Goal: Task Accomplishment & Management: Manage account settings

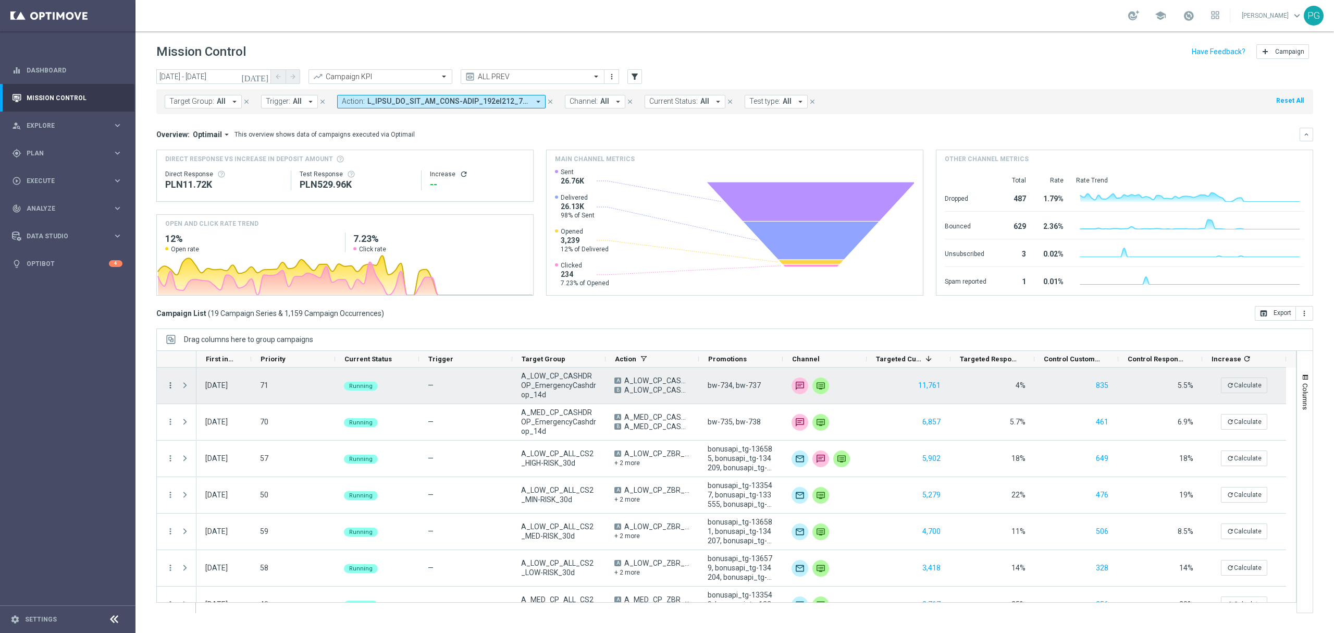
click at [170, 382] on icon "more_vert" at bounding box center [170, 384] width 9 height 9
click at [154, 115] on div "today 01 Aug 2025 - 30 Sep 2025 arrow_back arrow_forward Campaign KPI trending_…" at bounding box center [735, 346] width 1199 height 554
click at [186, 386] on span "Press SPACE to select this row." at bounding box center [184, 385] width 9 height 8
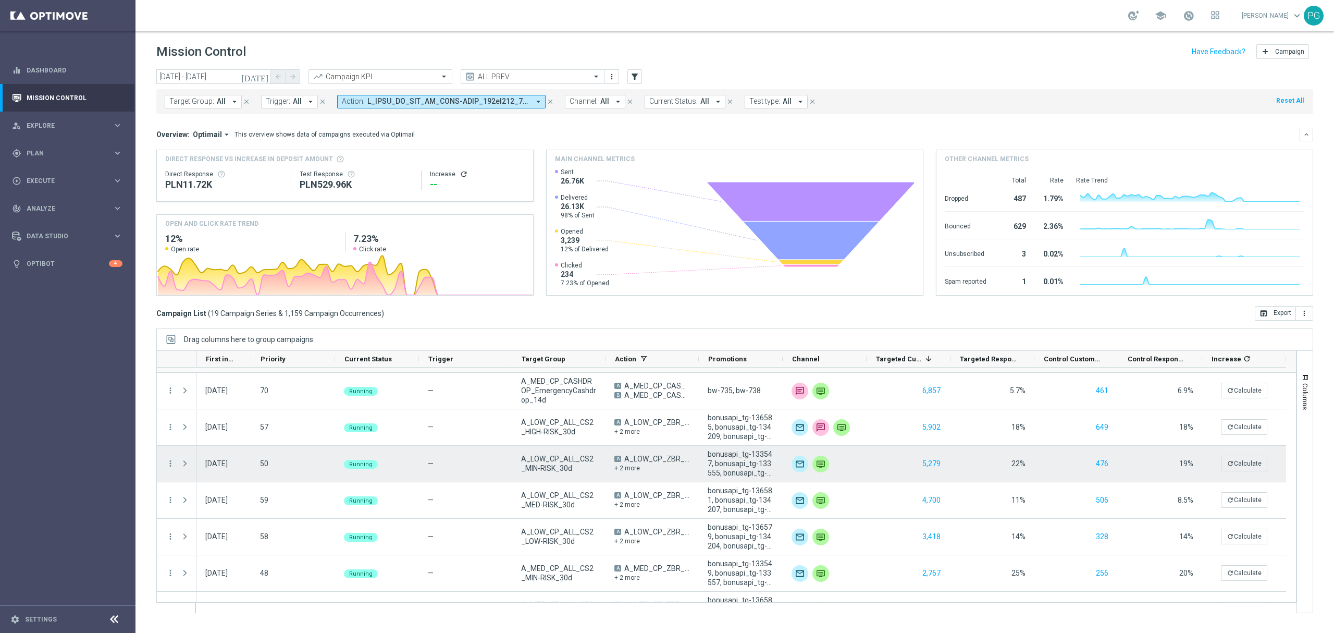
scroll to position [220, 0]
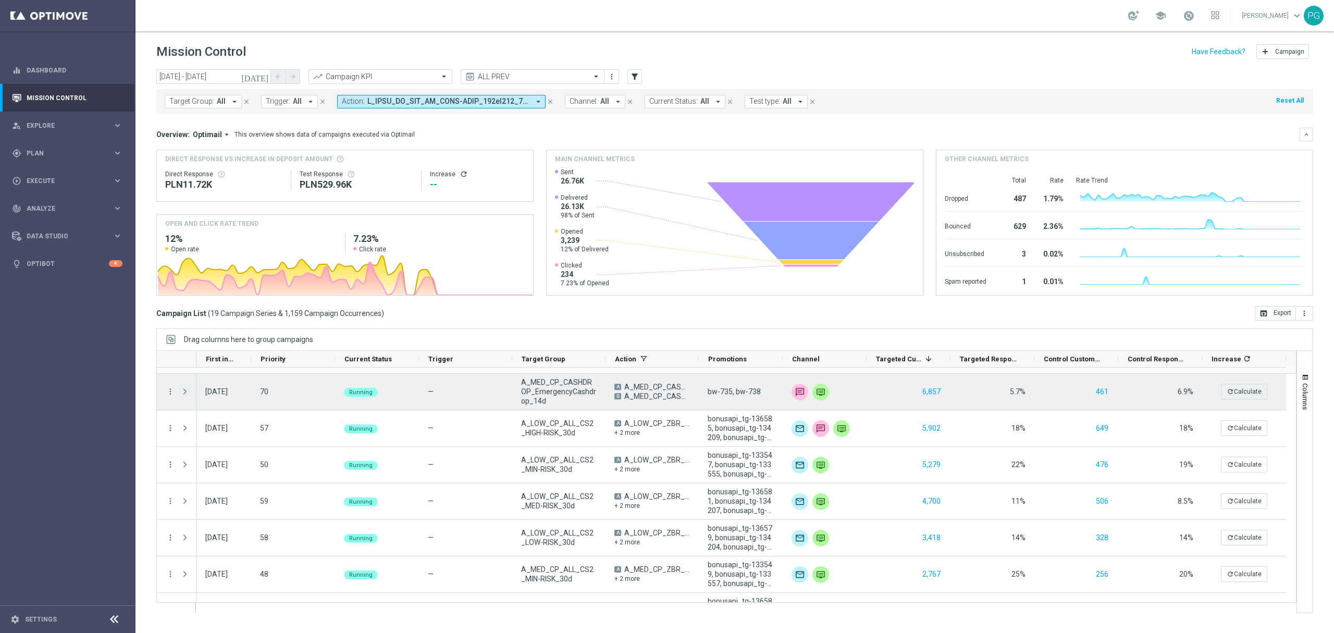
click at [187, 392] on span "Press SPACE to select this row." at bounding box center [184, 391] width 9 height 8
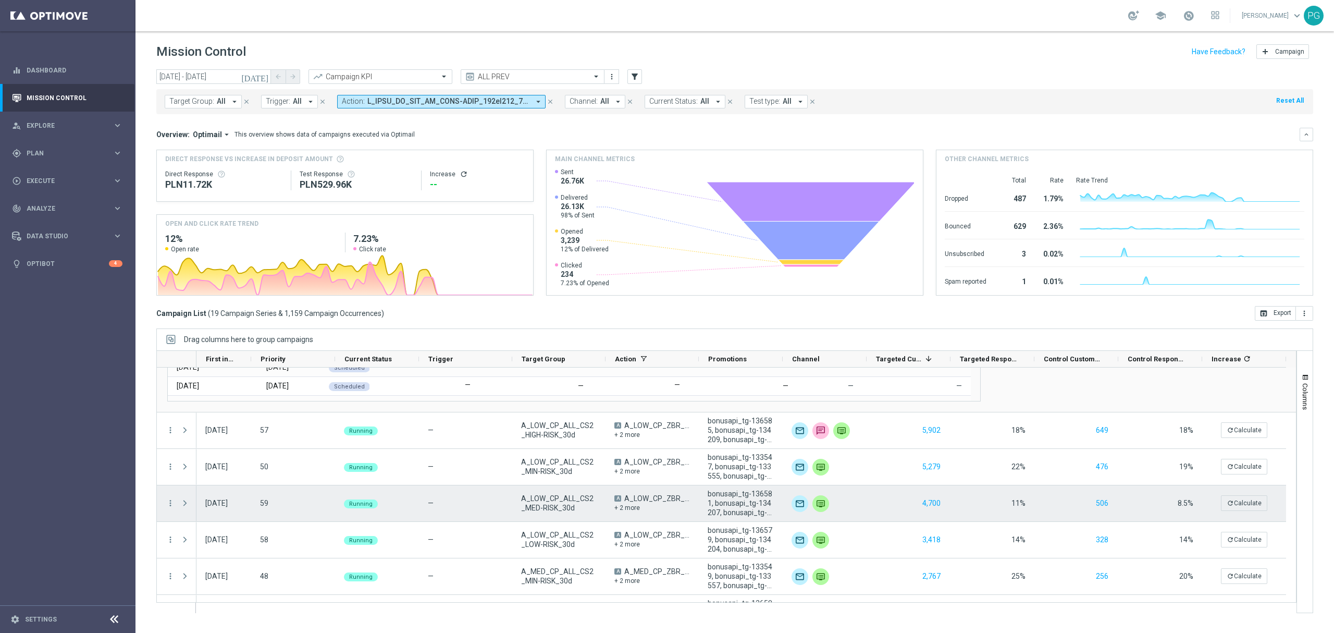
scroll to position [407, 0]
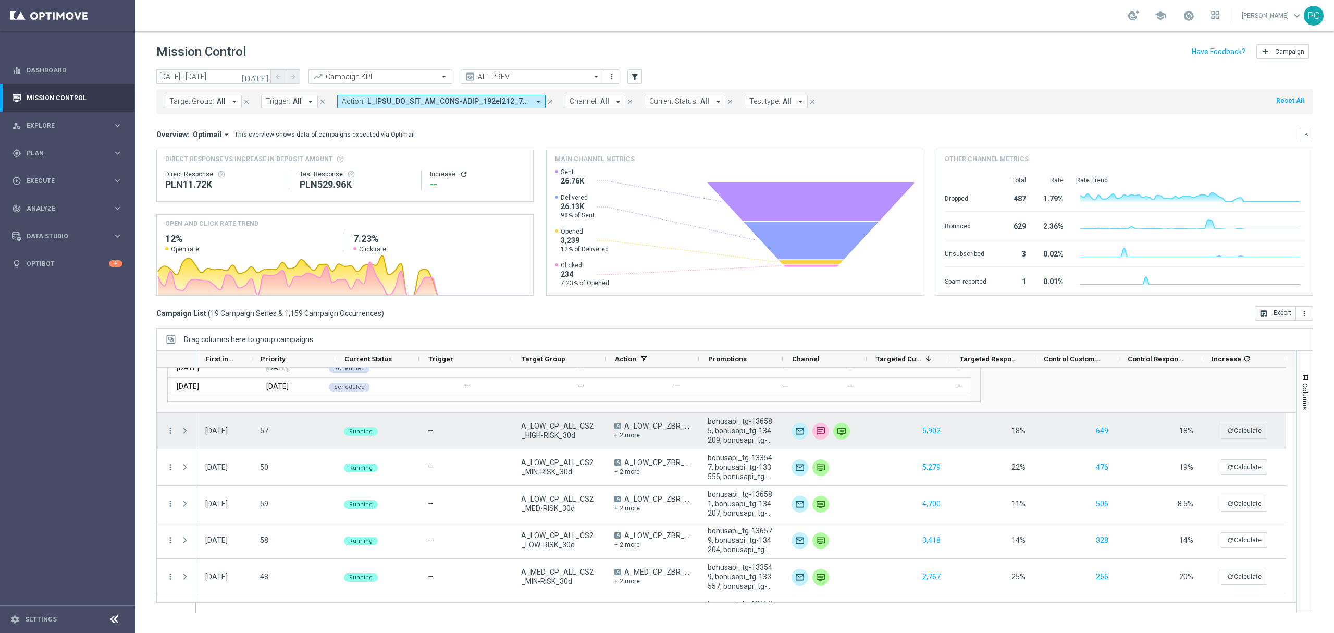
click at [186, 428] on span "Press SPACE to select this row." at bounding box center [184, 430] width 9 height 8
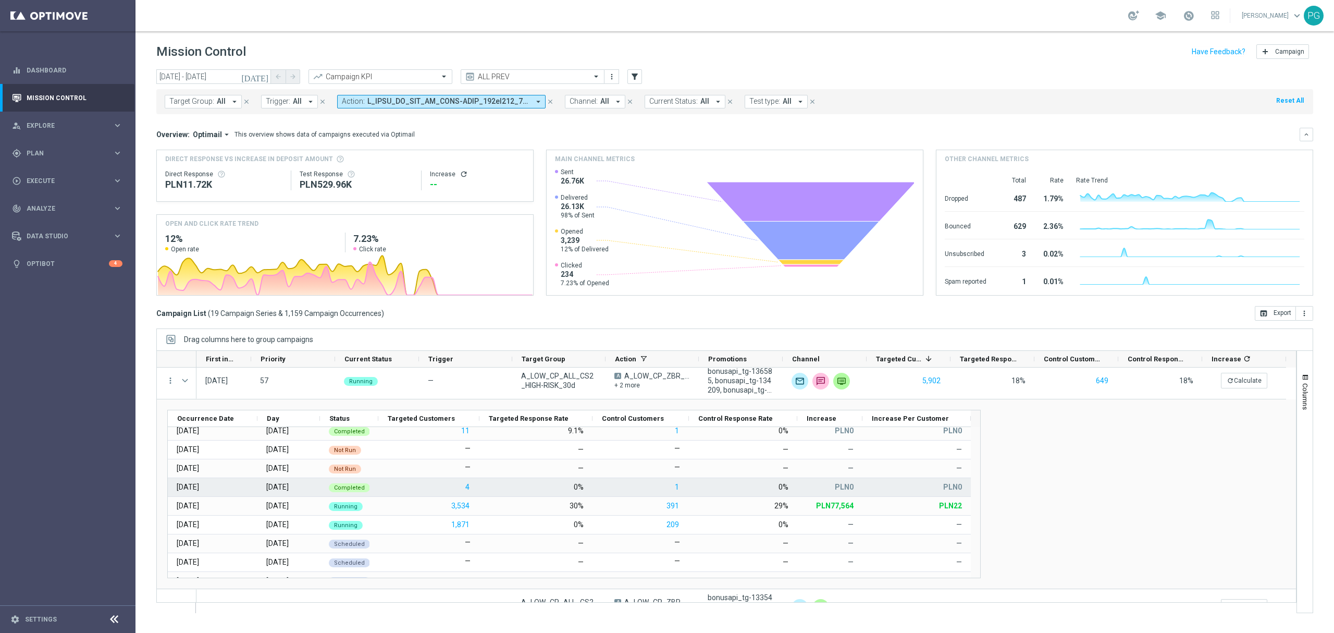
scroll to position [738, 0]
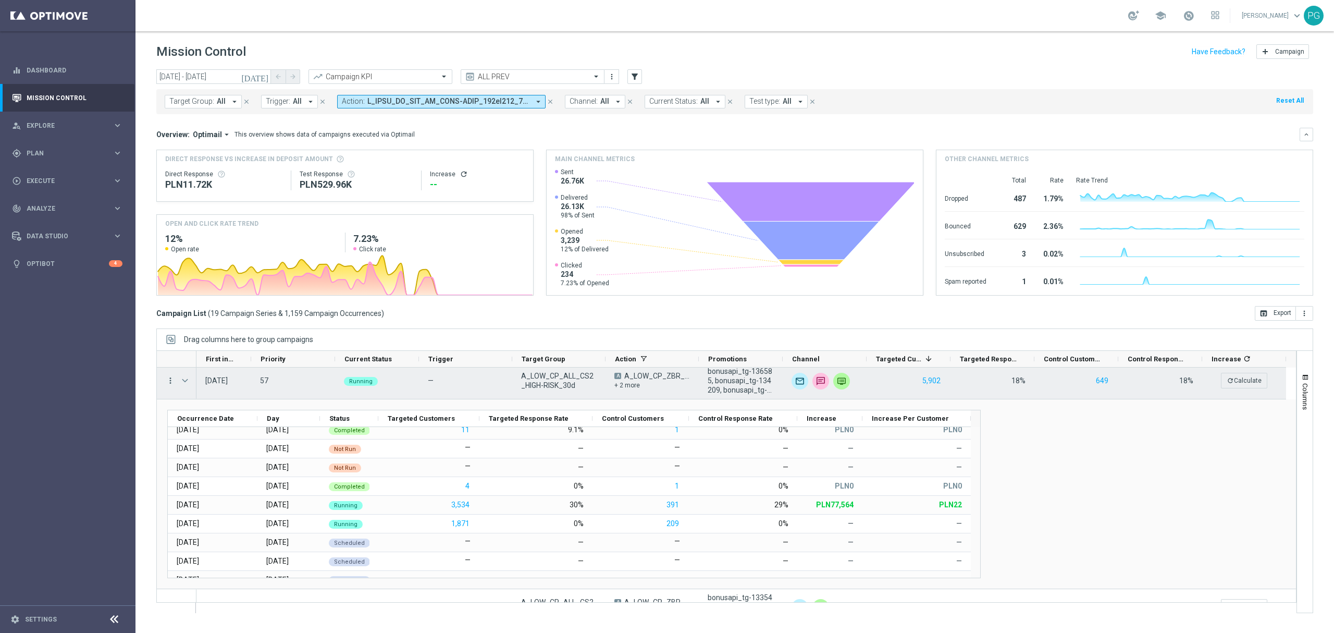
click at [167, 378] on icon "more_vert" at bounding box center [170, 380] width 9 height 9
click at [185, 382] on div "list Campaign Details" at bounding box center [234, 387] width 117 height 15
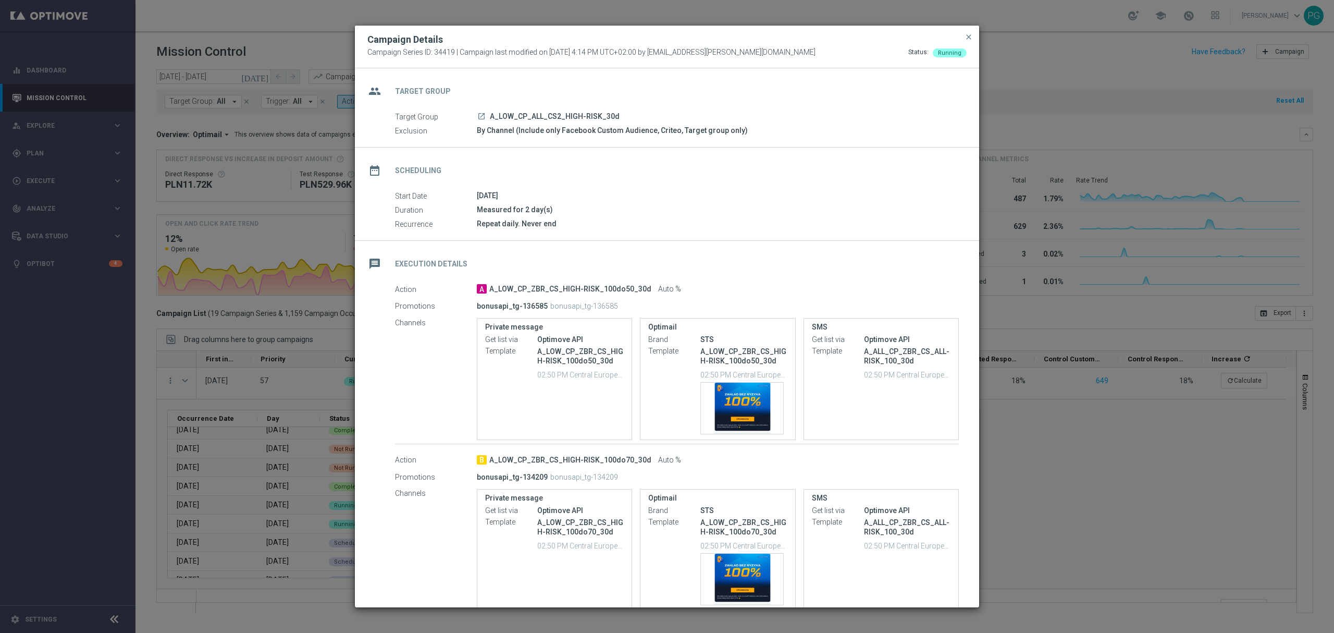
click at [485, 114] on icon "launch" at bounding box center [481, 116] width 8 height 8
click at [1078, 347] on modal-container "Campaign Details Campaign Series ID: 34419 | Campaign last modified on 26 May 2…" at bounding box center [667, 316] width 1334 height 633
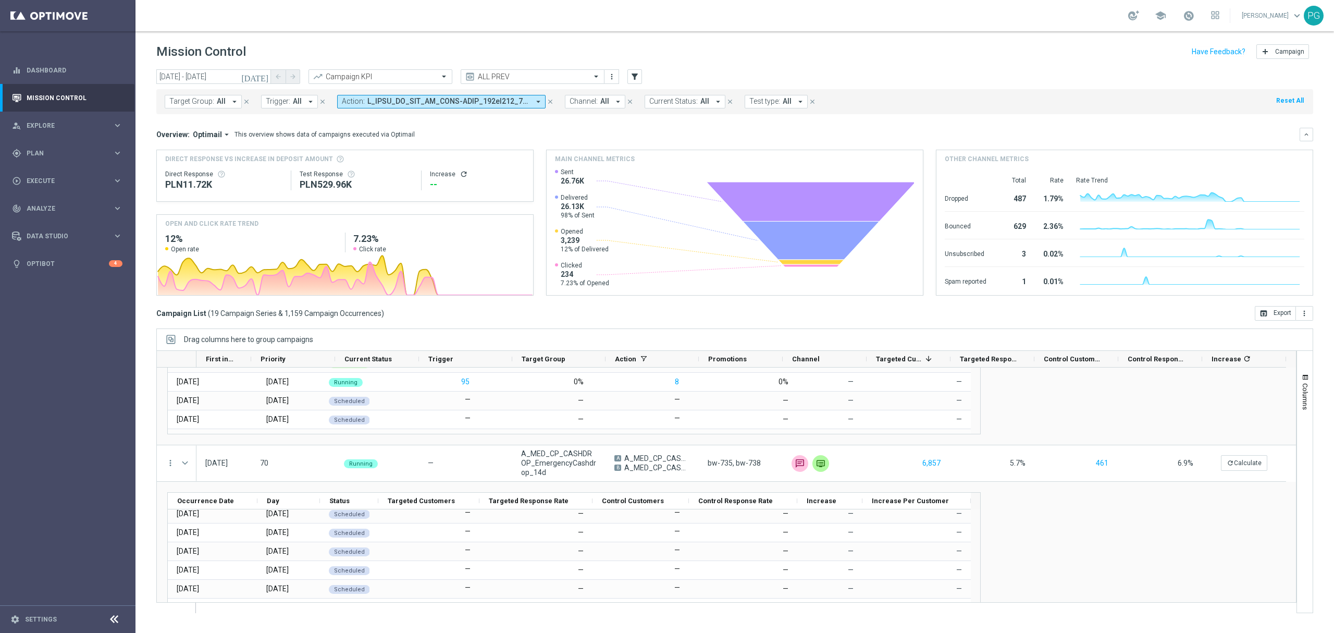
scroll to position [0, 0]
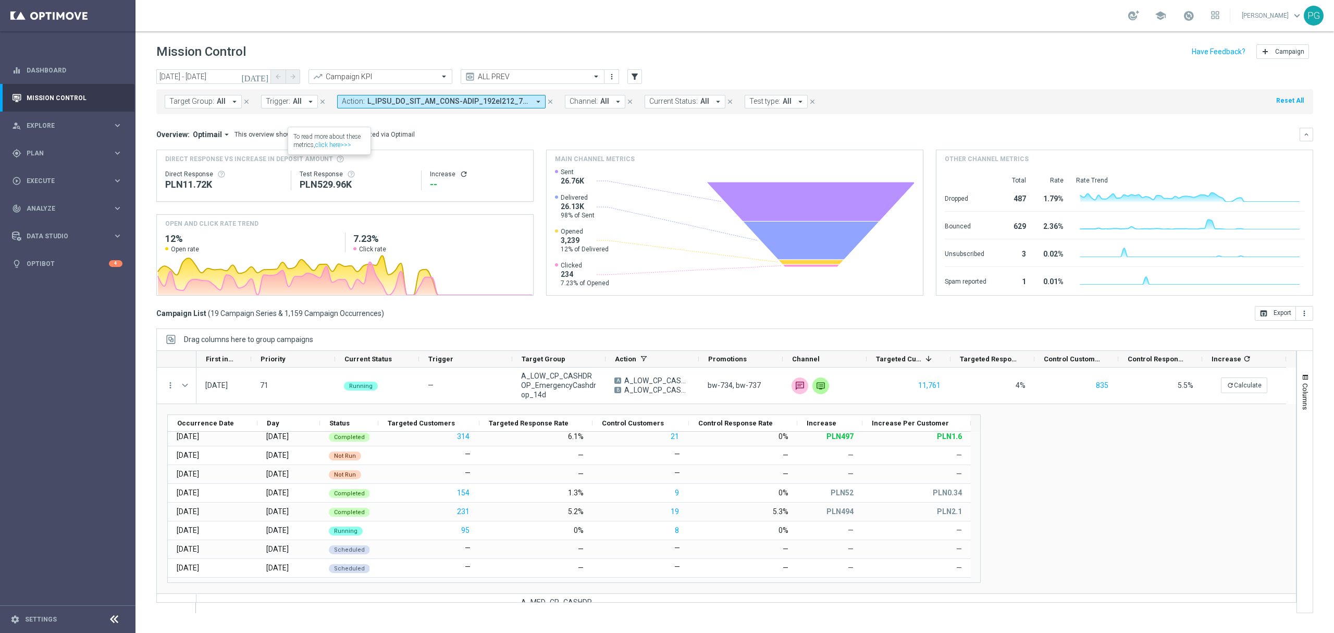
click at [215, 138] on span "Optimail" at bounding box center [207, 134] width 29 height 9
click at [207, 151] on div "Analysis" at bounding box center [202, 150] width 62 height 15
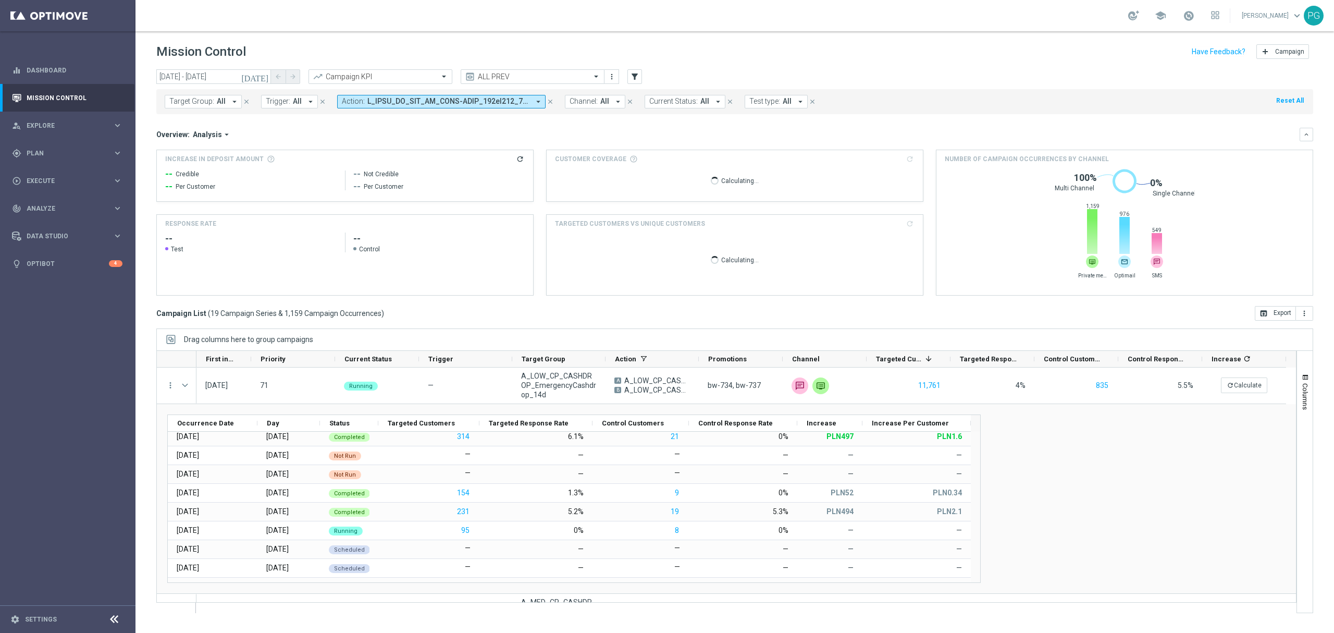
click at [263, 76] on icon "[DATE]" at bounding box center [255, 76] width 28 height 9
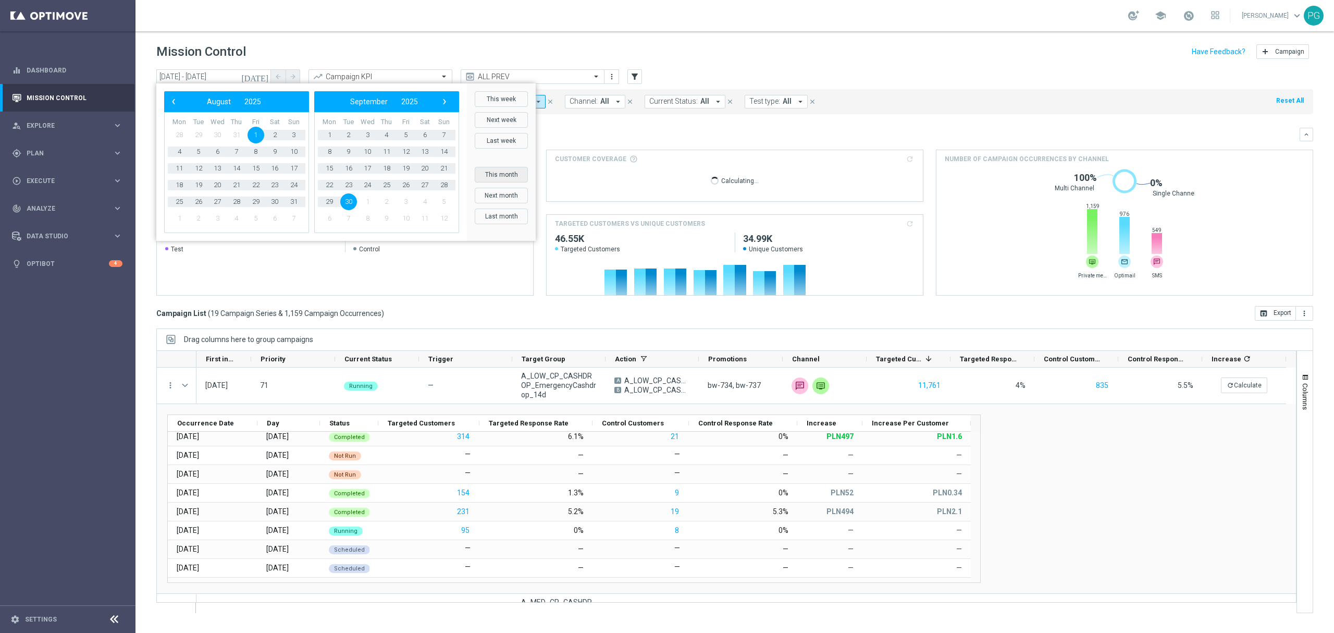
click at [507, 175] on button "This month" at bounding box center [501, 175] width 53 height 16
type input "01 Sep 2025 - 30 Sep 2025"
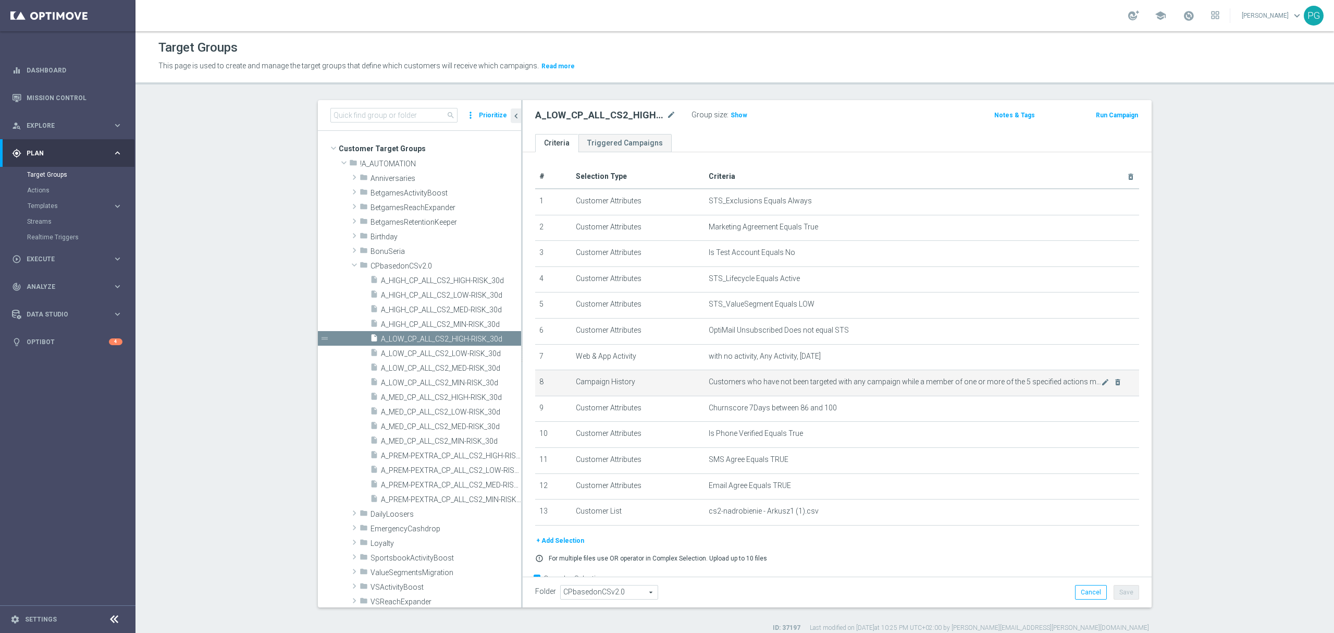
scroll to position [34, 0]
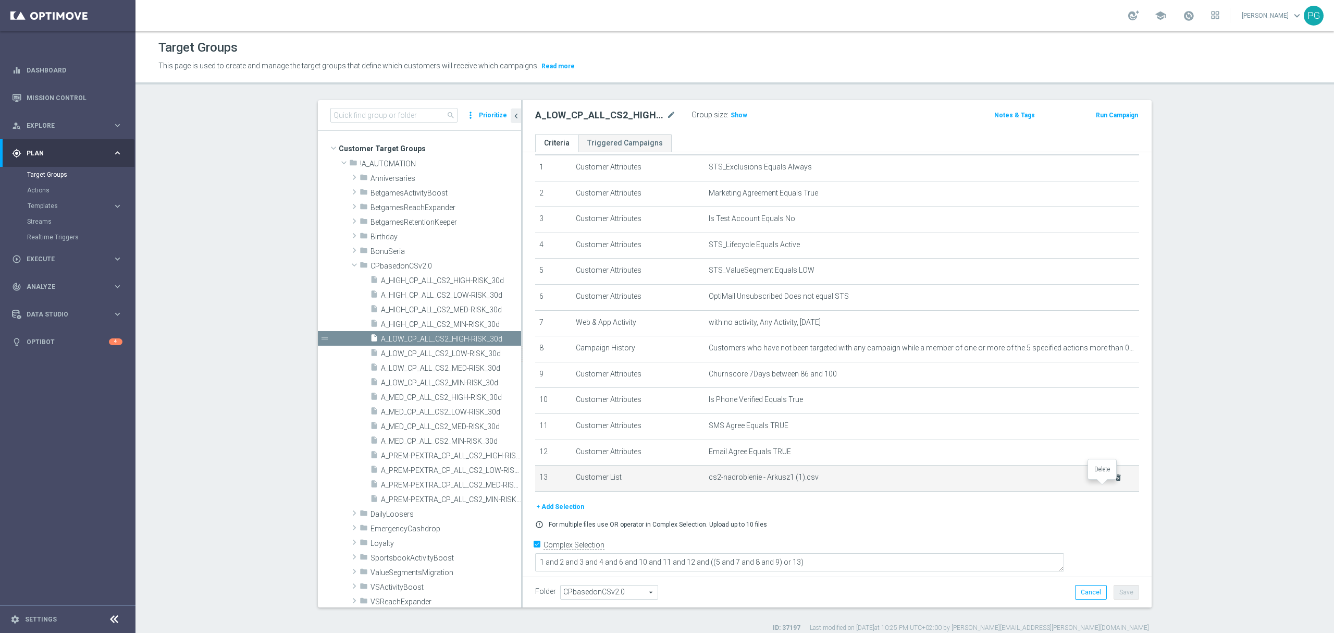
click at [1114, 482] on icon "delete_forever" at bounding box center [1118, 477] width 8 height 8
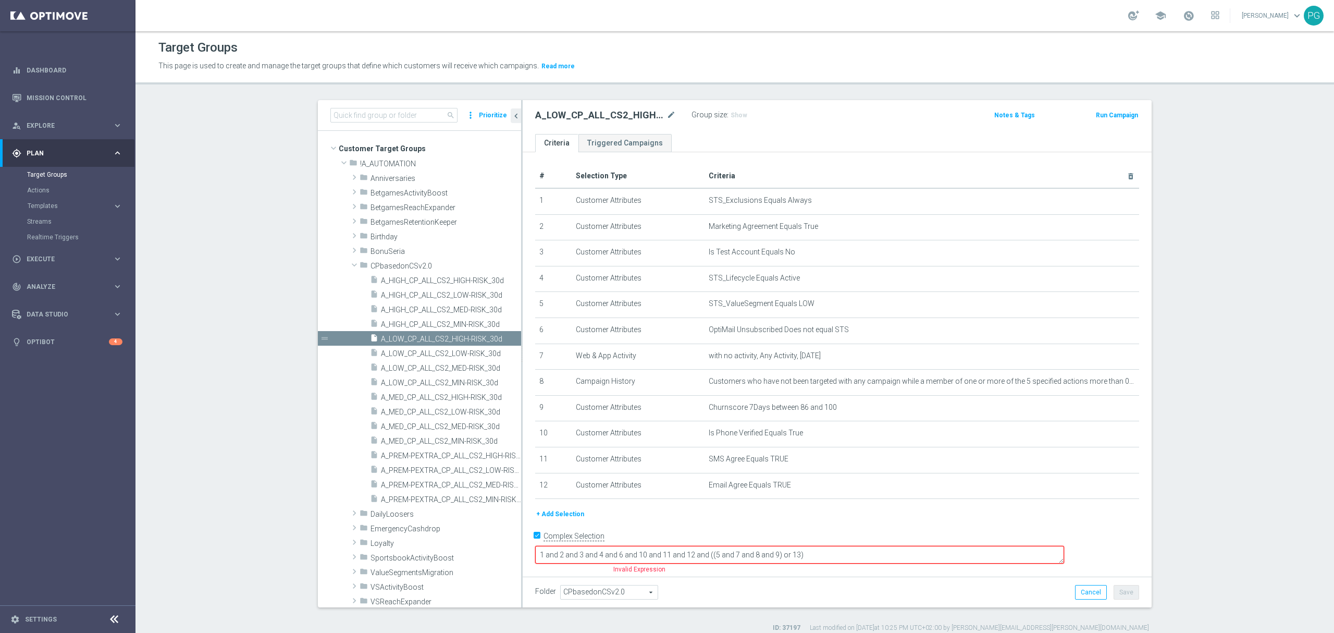
scroll to position [0, 0]
click at [535, 545] on input "Complex Selection" at bounding box center [538, 538] width 7 height 15
checkbox input "false"
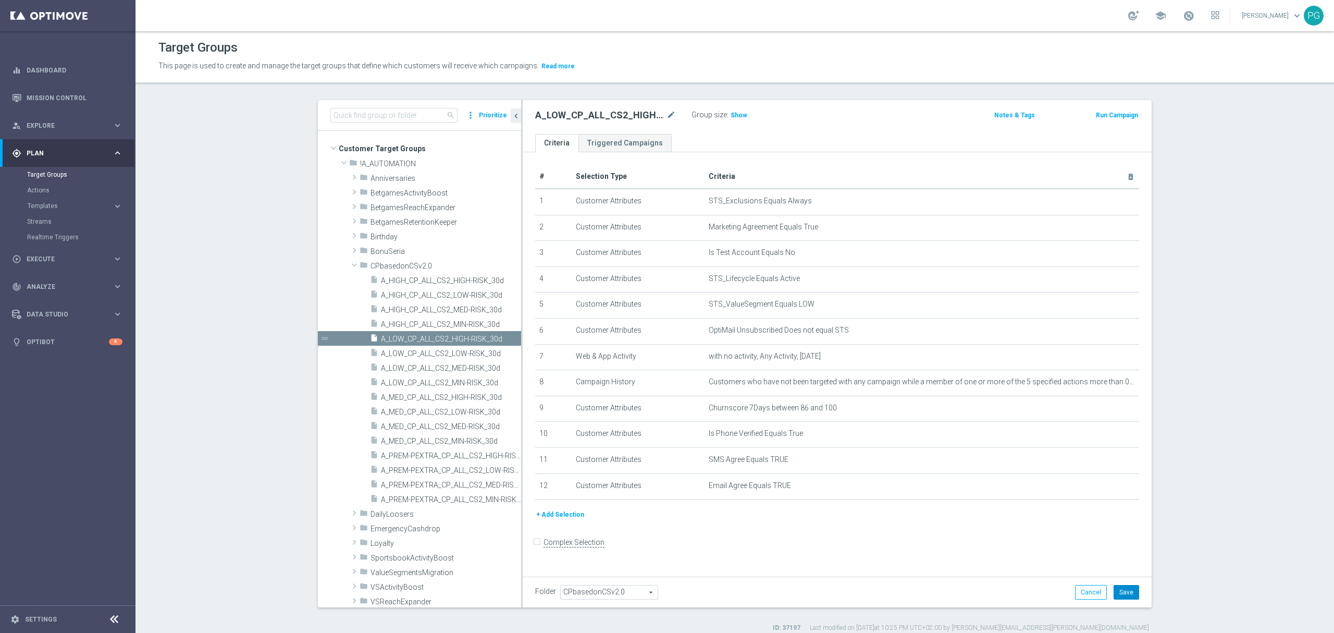
click at [1128, 592] on button "Save" at bounding box center [1127, 592] width 26 height 15
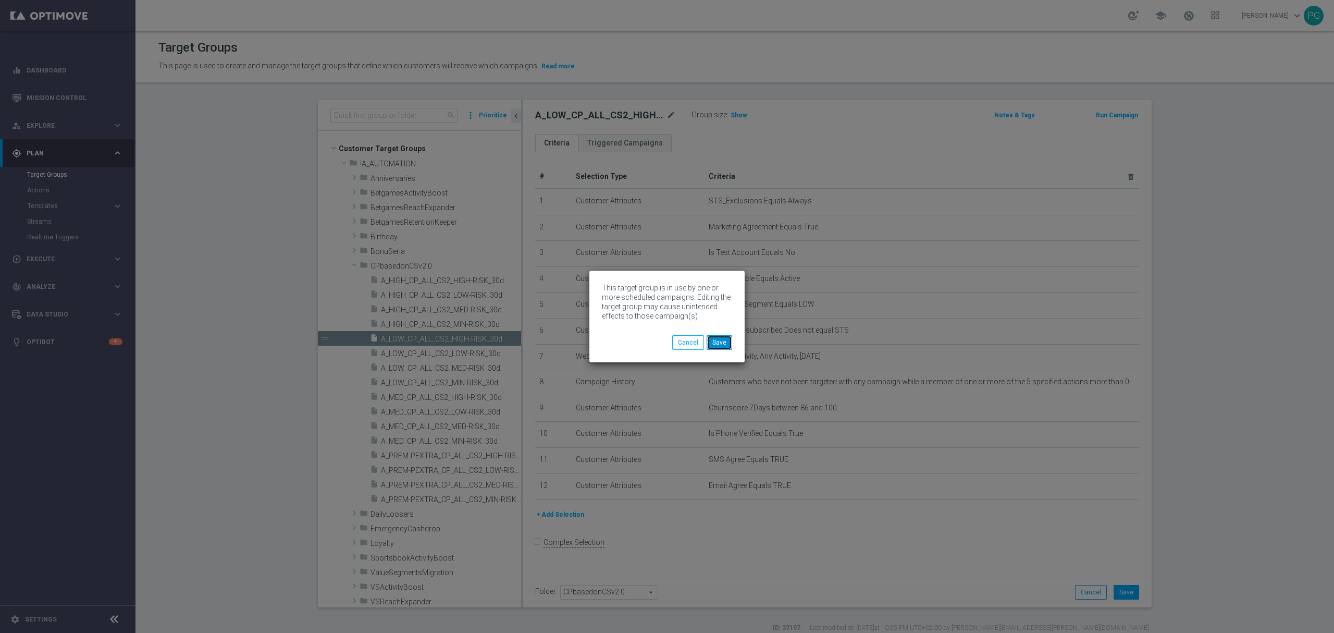
click at [720, 340] on button "Save" at bounding box center [720, 342] width 26 height 15
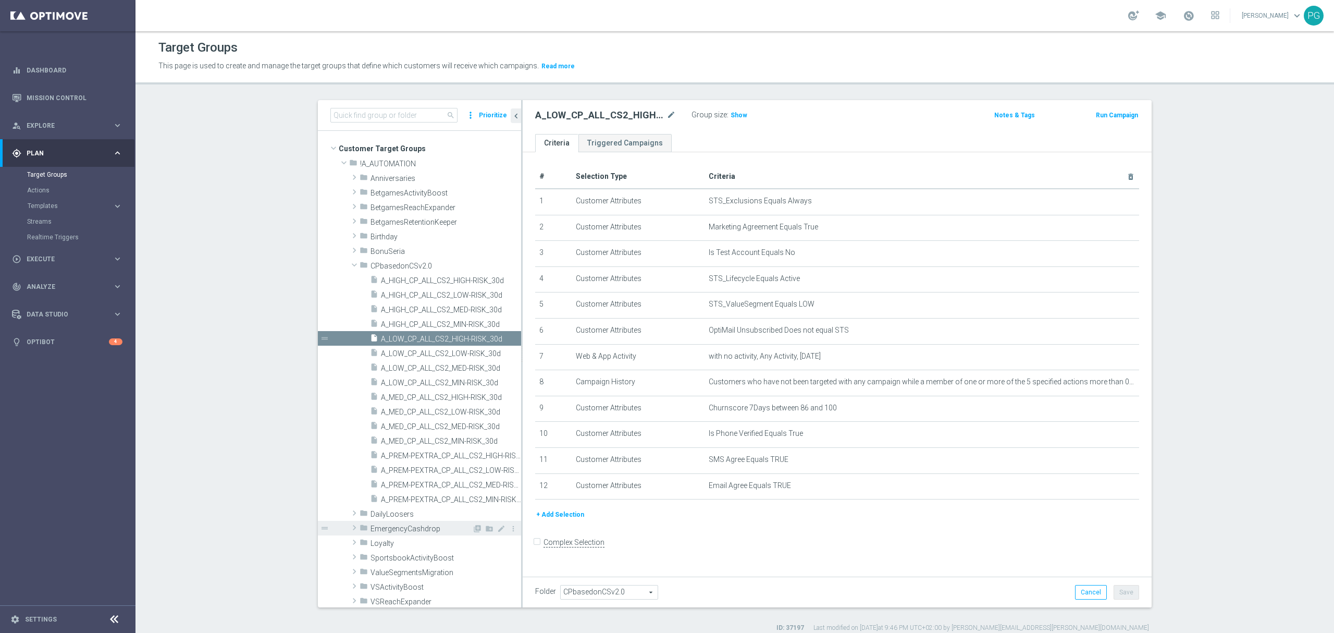
click at [351, 530] on span at bounding box center [354, 527] width 10 height 13
click at [388, 539] on span "A_HIGH_CP_CASHDROP_EmergencyCashdrop_14d" at bounding box center [439, 543] width 117 height 9
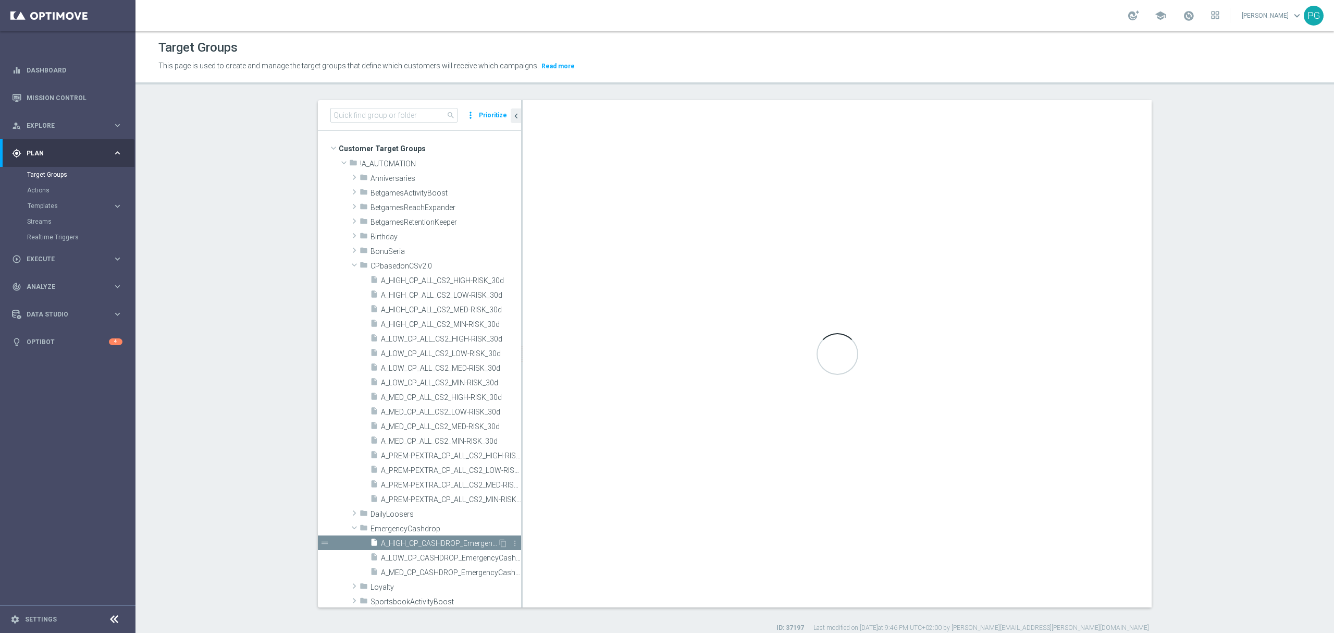
type input "EmergencyCashdrop"
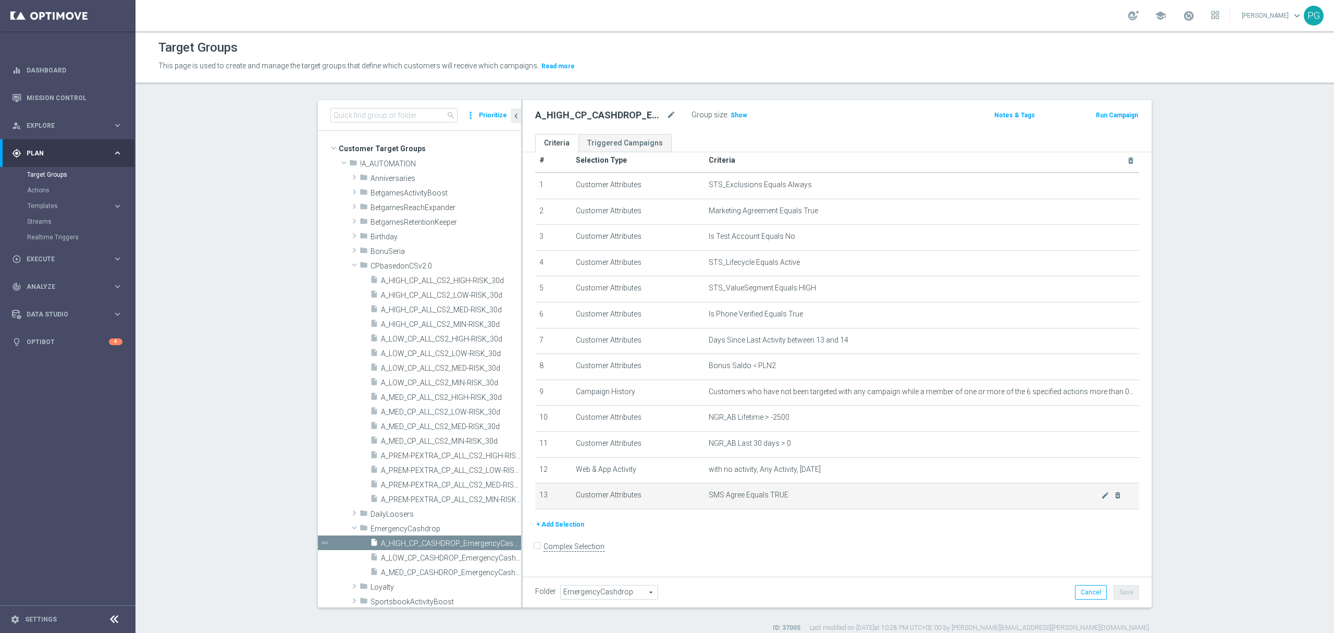
scroll to position [16, 0]
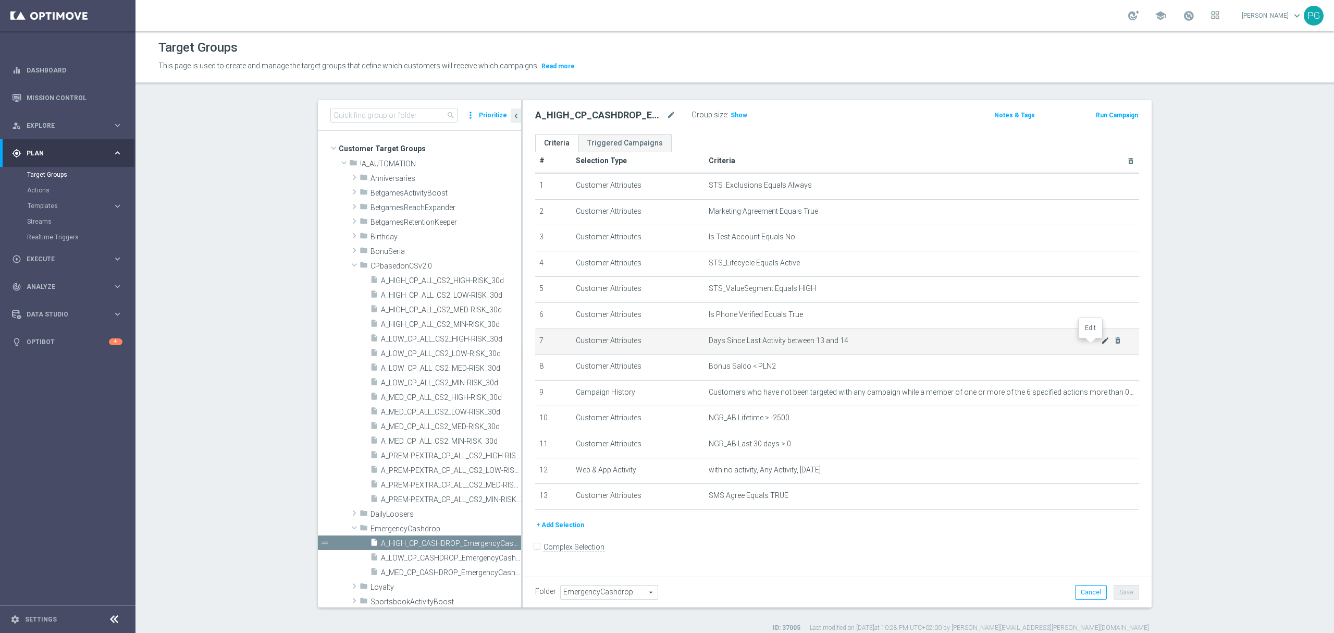
click at [1101, 344] on icon "mode_edit" at bounding box center [1105, 340] width 8 height 8
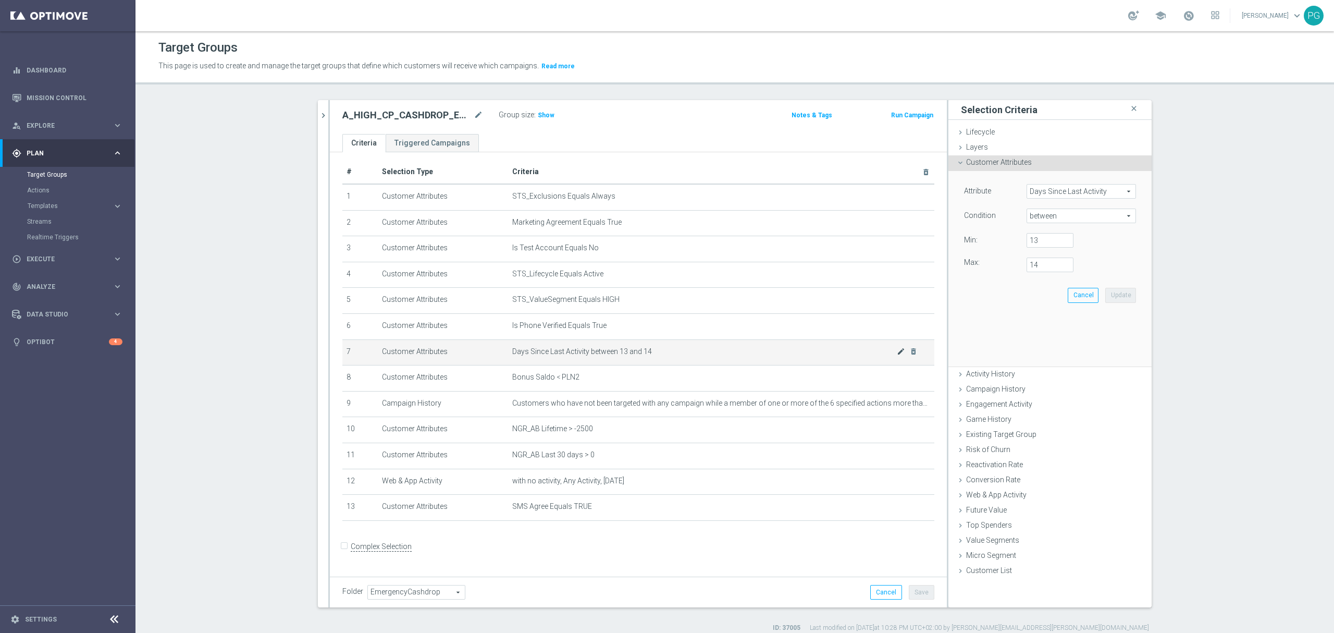
scroll to position [5, 0]
click at [1053, 218] on span "between" at bounding box center [1081, 216] width 108 height 14
click at [1043, 274] on span "=" at bounding box center [1081, 272] width 99 height 8
type input "="
click at [1038, 240] on input "number" at bounding box center [1050, 240] width 47 height 15
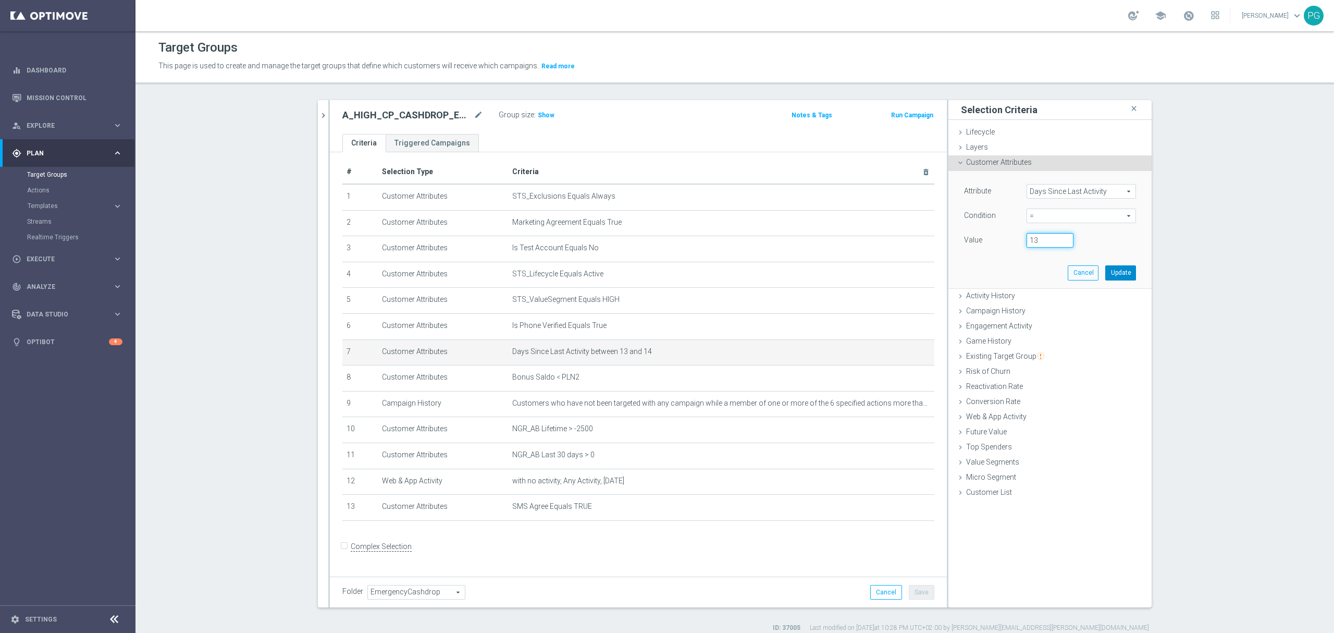
type input "13"
click at [1116, 274] on button "Update" at bounding box center [1120, 272] width 31 height 15
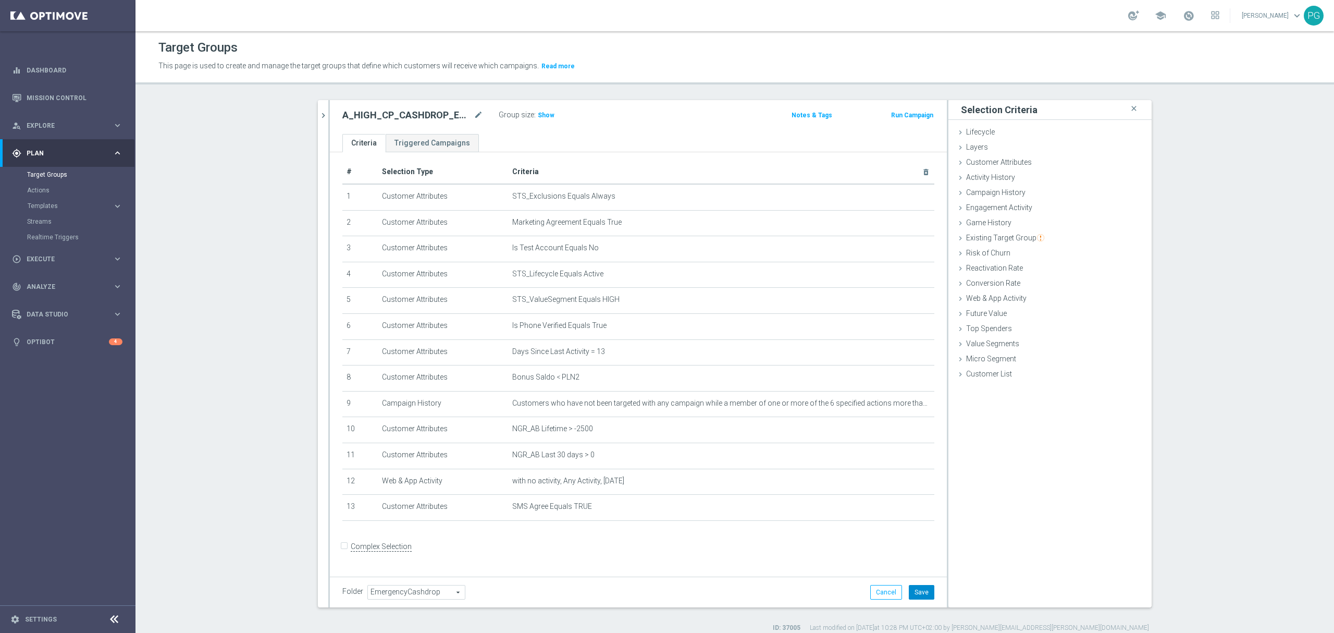
click at [915, 599] on button "Save" at bounding box center [922, 592] width 26 height 15
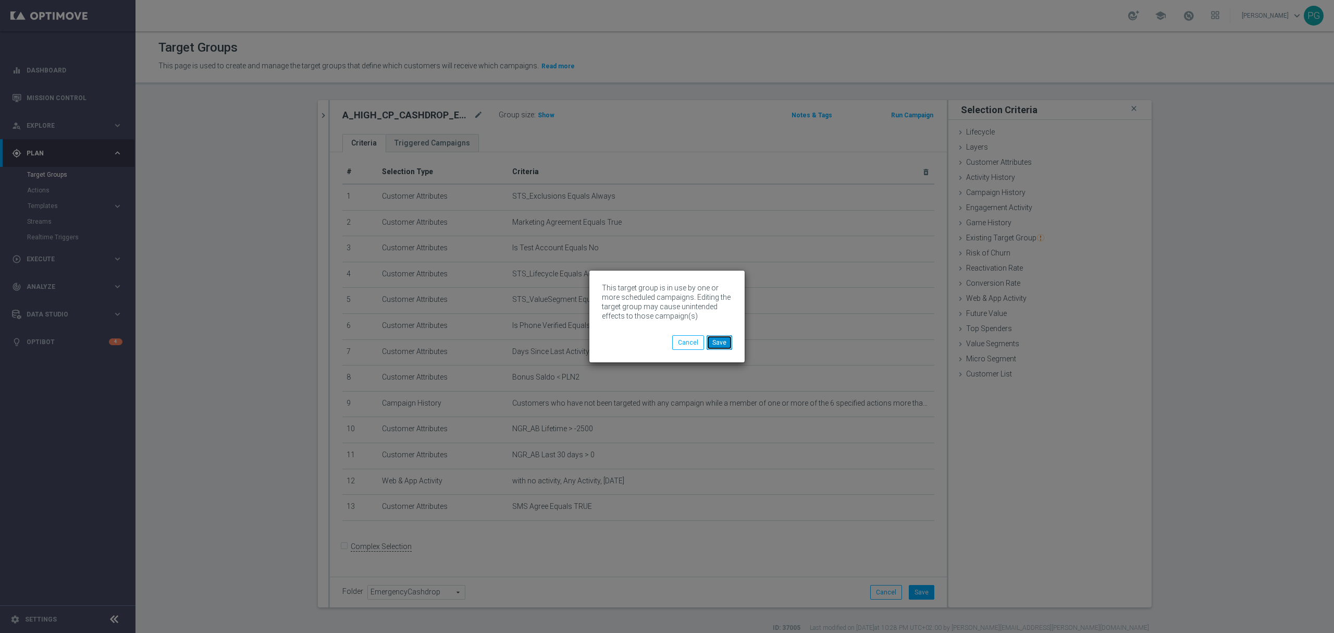
click at [726, 342] on button "Save" at bounding box center [720, 342] width 26 height 15
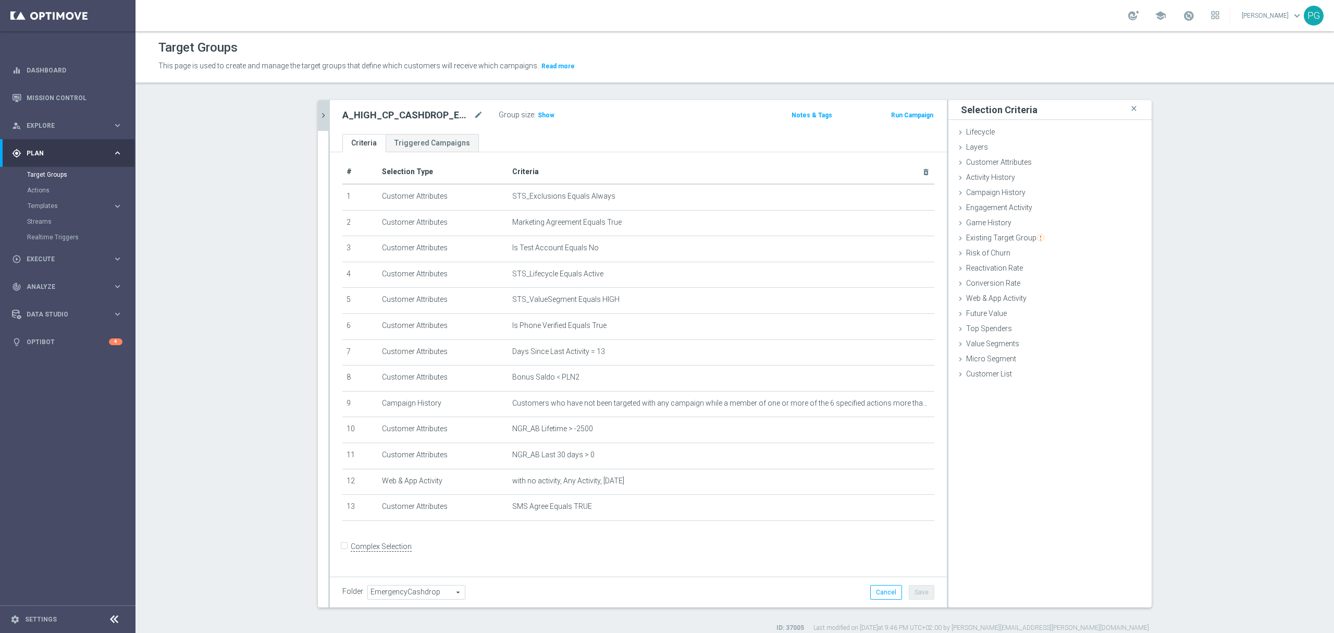
click at [321, 115] on icon "chevron_right" at bounding box center [323, 115] width 10 height 10
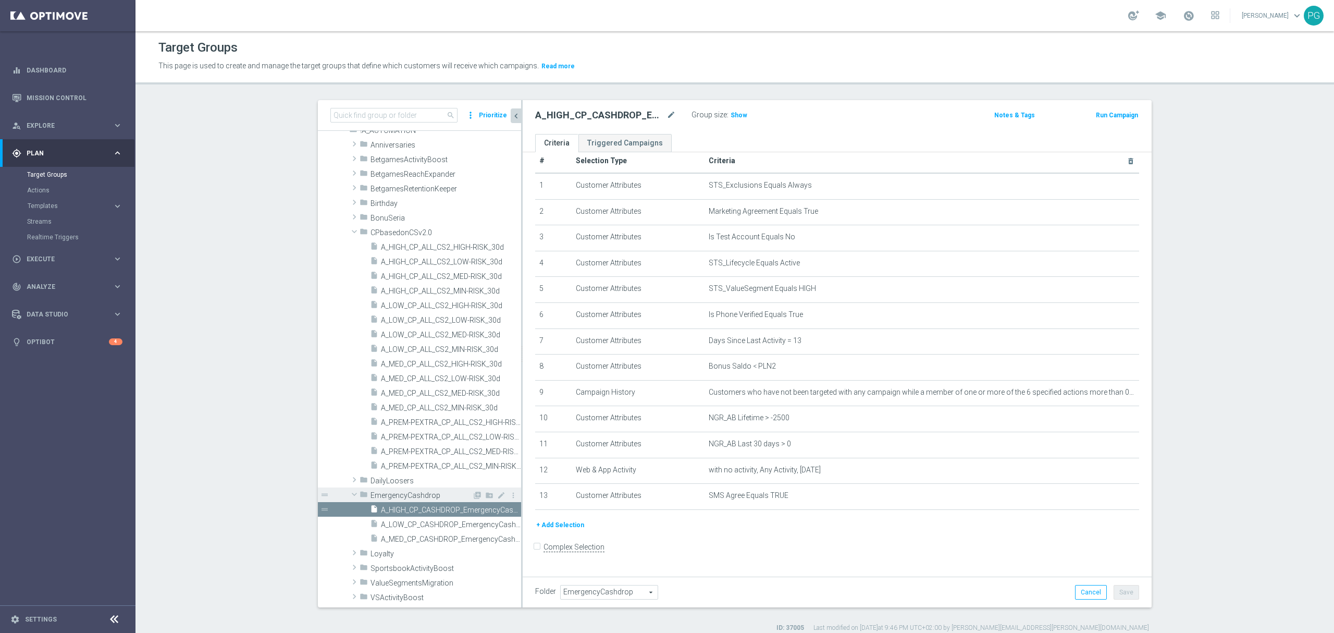
scroll to position [34, 0]
click at [403, 526] on span "A_LOW_CP_CASHDROP_EmergencyCashdrop_14d" at bounding box center [439, 524] width 117 height 9
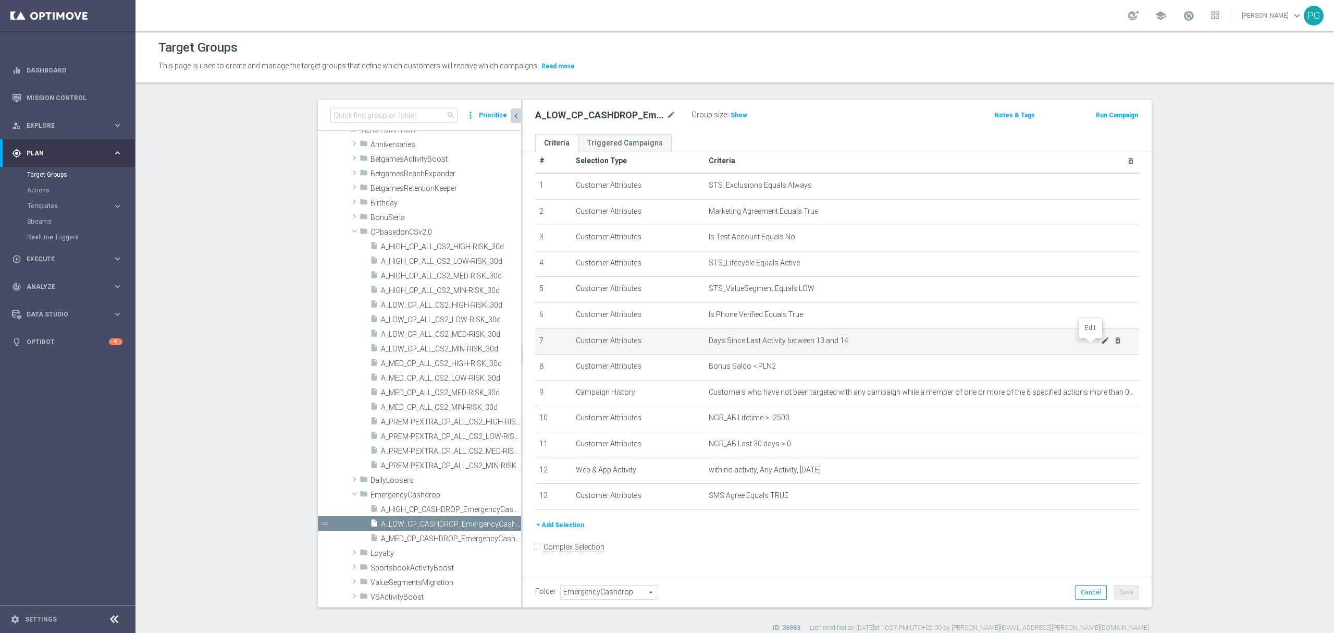
click at [1101, 345] on icon "mode_edit" at bounding box center [1105, 340] width 8 height 8
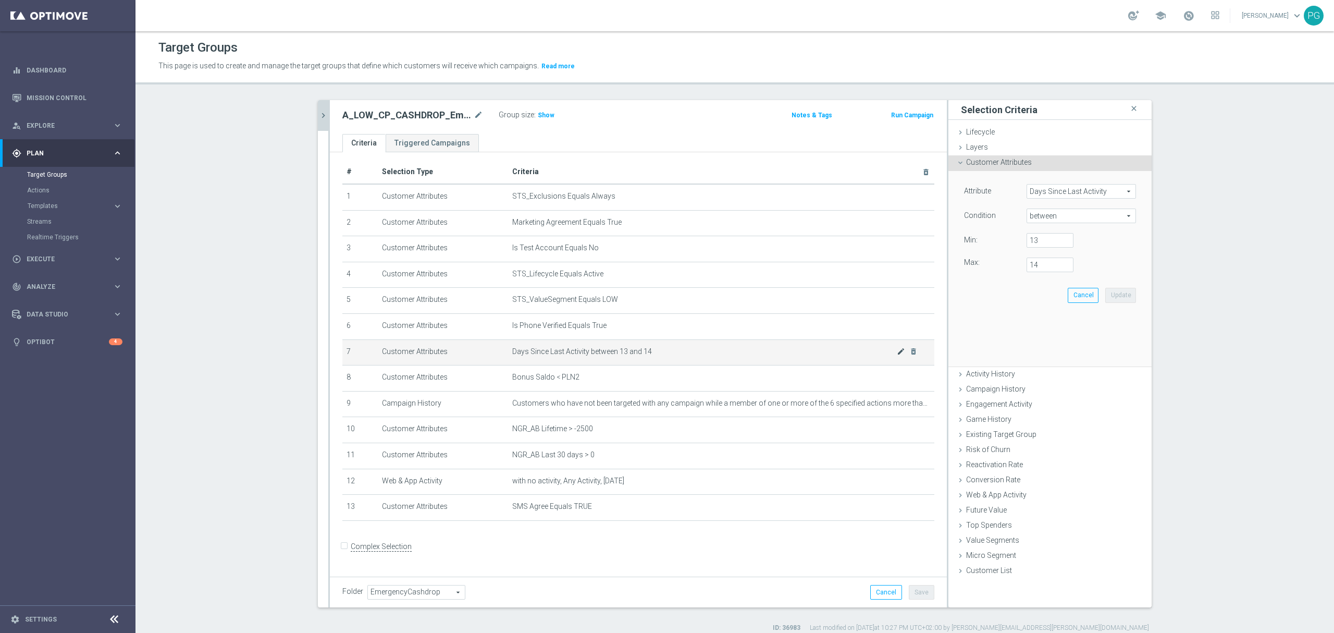
scroll to position [5, 0]
click at [1093, 217] on span "between" at bounding box center [1081, 216] width 108 height 14
click at [1033, 274] on span "=" at bounding box center [1081, 272] width 99 height 8
type input "="
click at [1037, 240] on input "number" at bounding box center [1050, 240] width 47 height 15
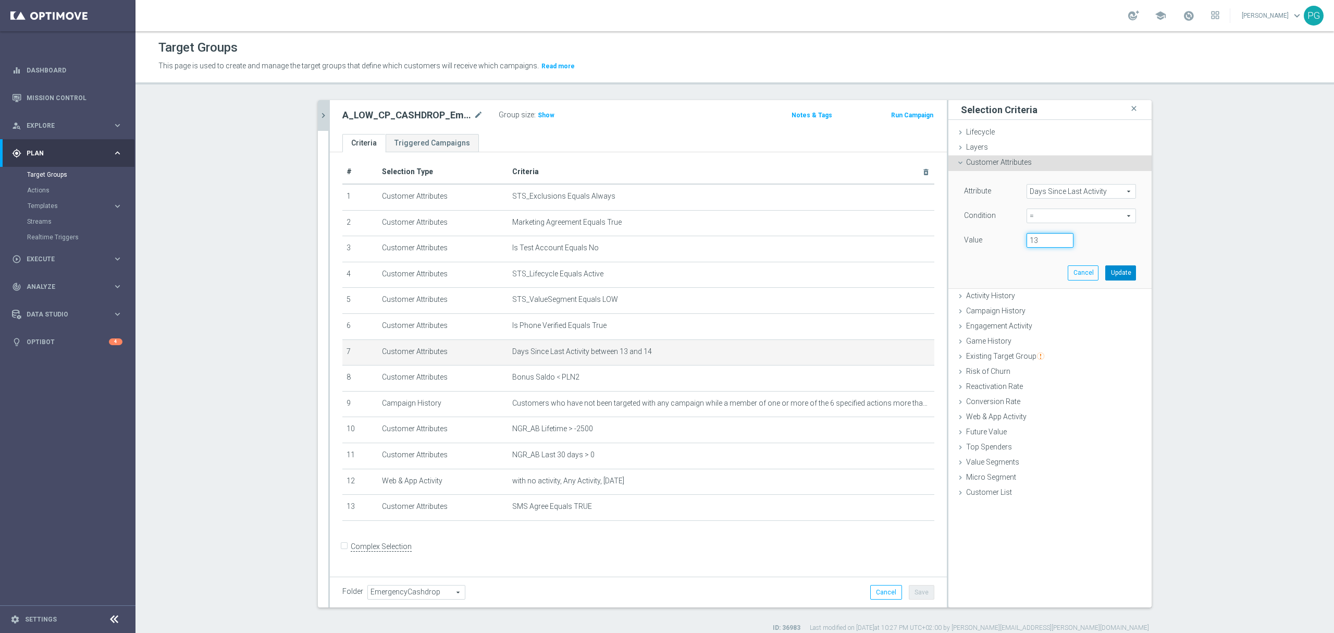
type input "13"
click at [1115, 271] on button "Update" at bounding box center [1120, 272] width 31 height 15
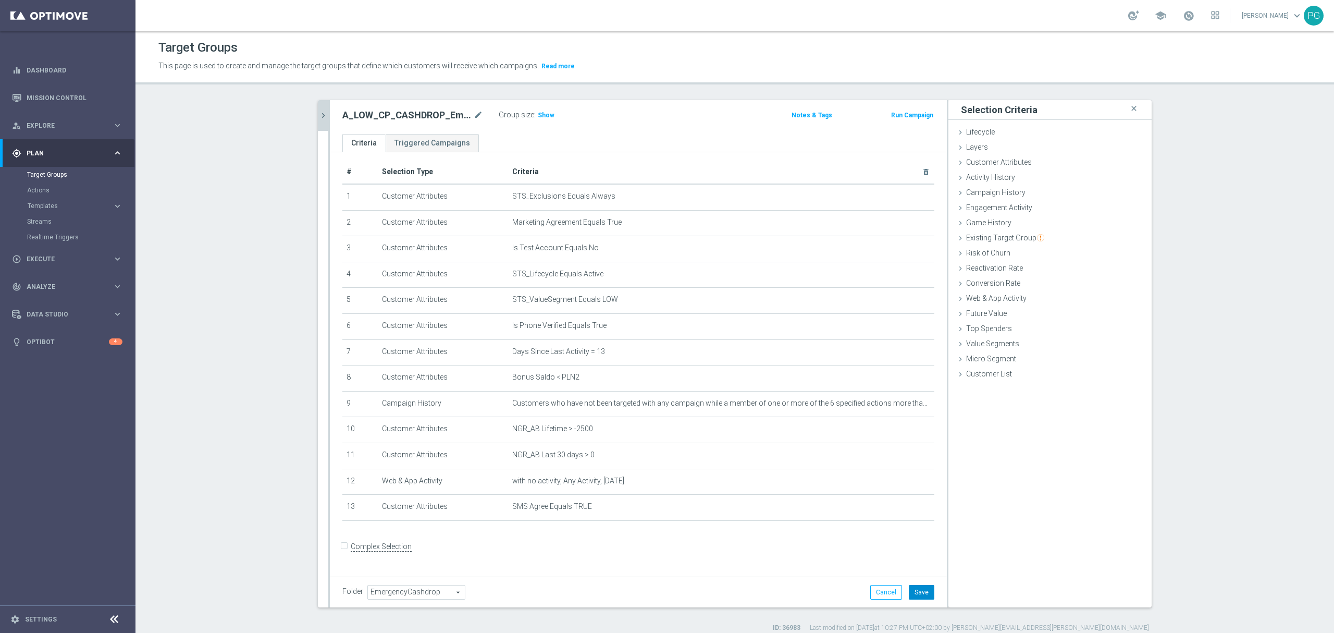
click at [912, 591] on button "Save" at bounding box center [922, 592] width 26 height 15
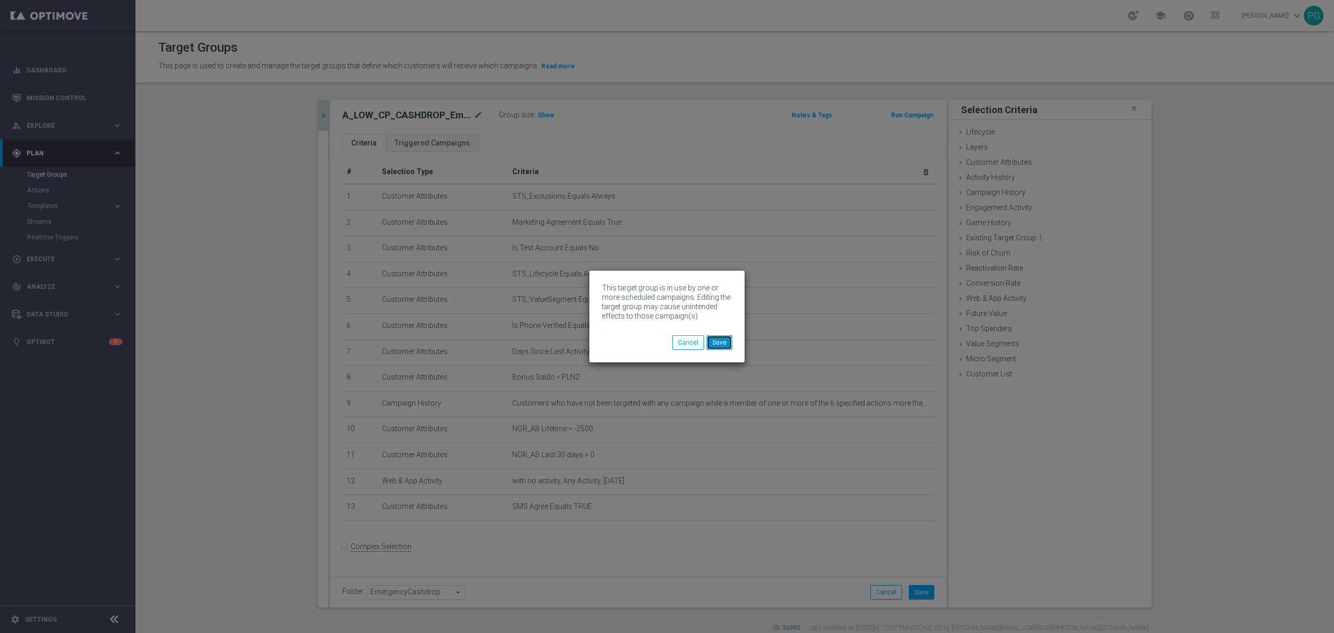
click at [715, 339] on button "Save" at bounding box center [720, 342] width 26 height 15
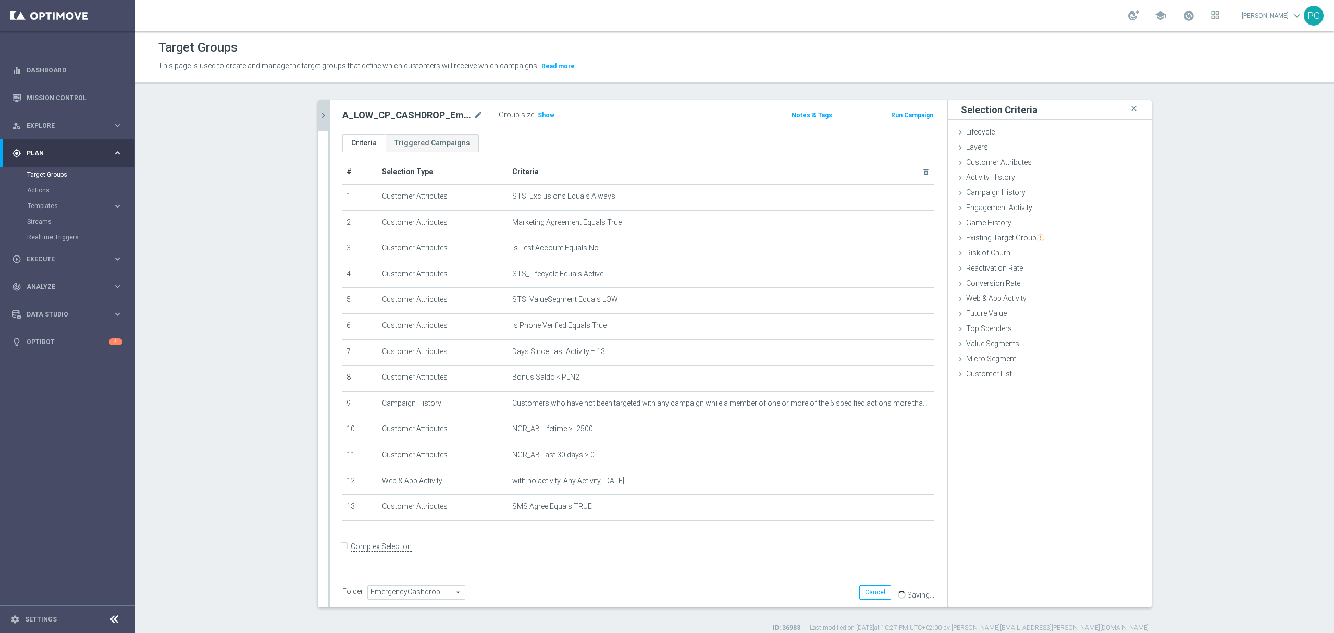
click at [318, 119] on icon "chevron_right" at bounding box center [323, 115] width 10 height 10
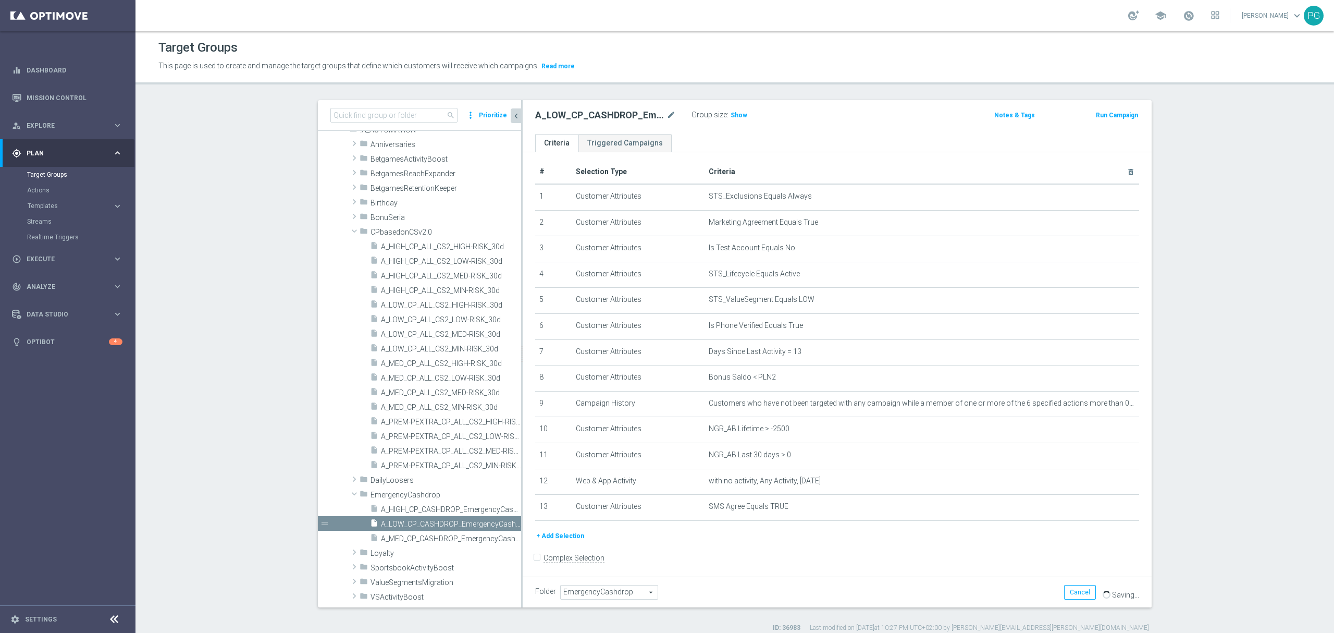
scroll to position [16, 0]
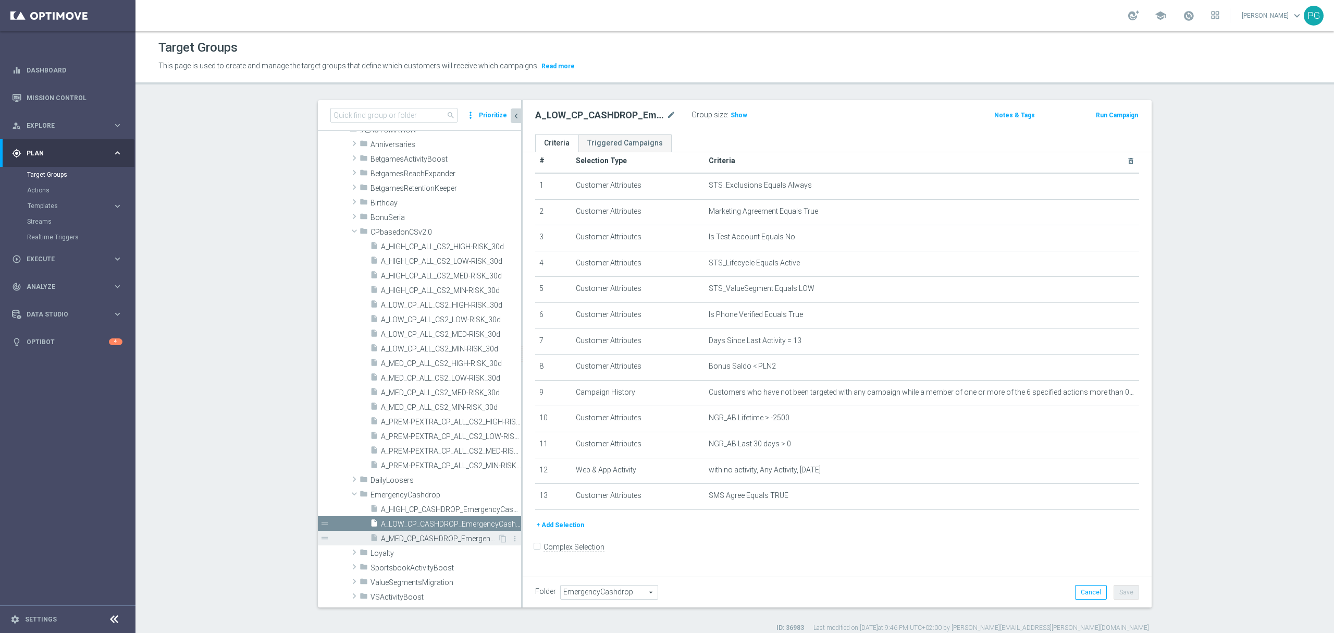
click at [426, 537] on span "A_MED_CP_CASHDROP_EmergencyCashdrop_14d" at bounding box center [439, 538] width 117 height 9
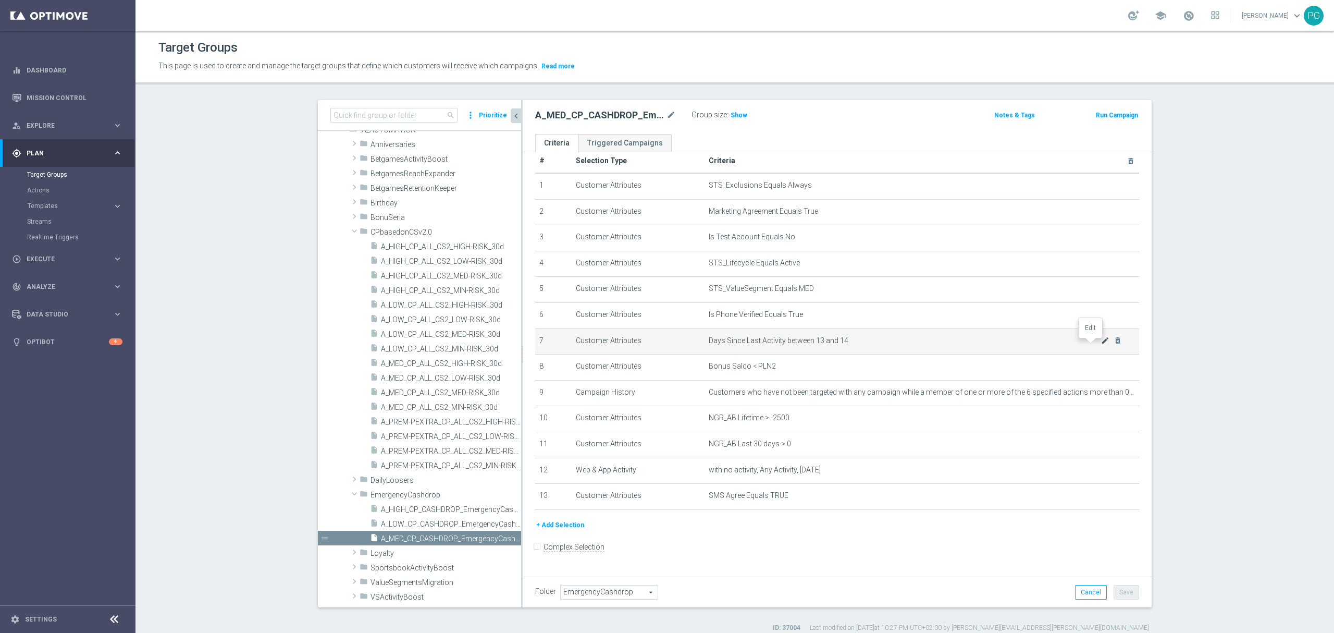
click at [1101, 345] on icon "mode_edit" at bounding box center [1105, 340] width 8 height 8
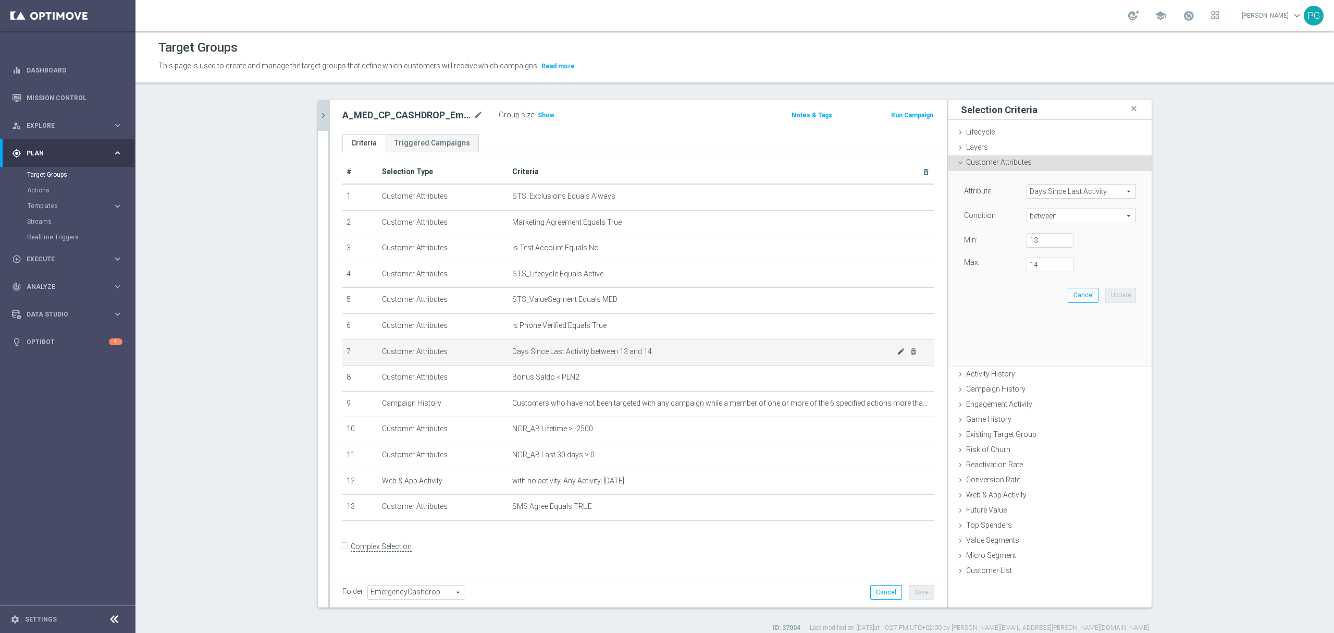
scroll to position [5, 0]
click at [1043, 221] on span "between" at bounding box center [1081, 216] width 108 height 14
click at [1043, 276] on span "=" at bounding box center [1081, 272] width 99 height 8
type input "="
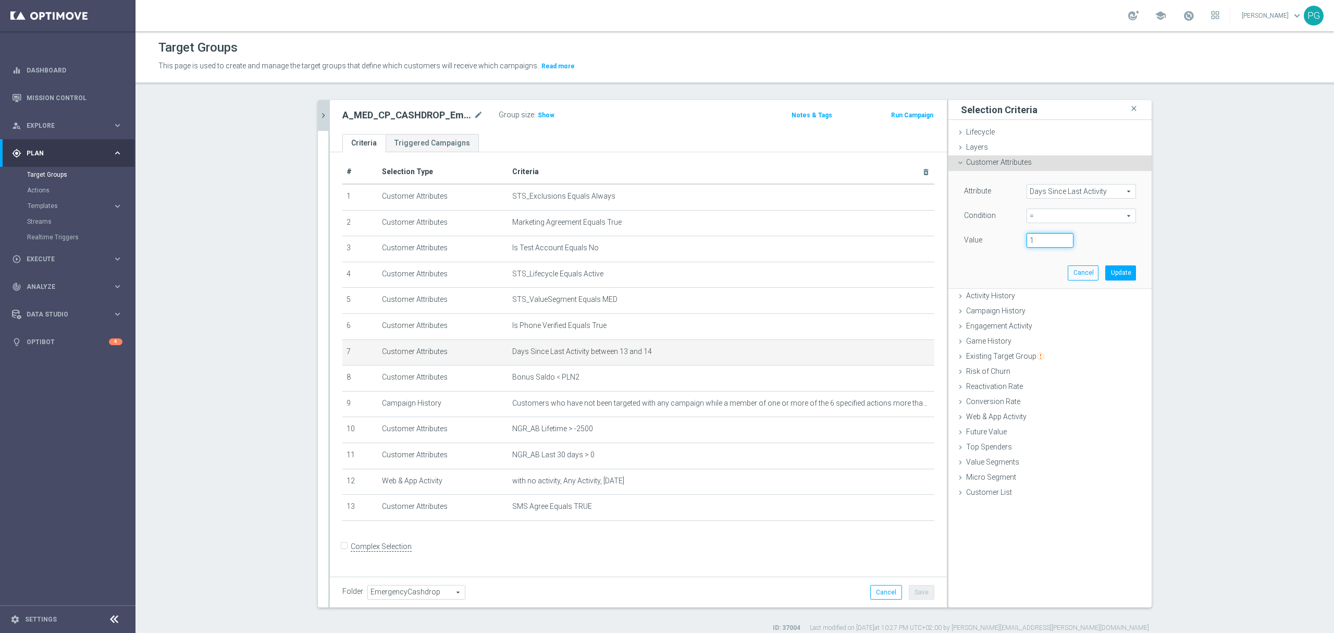
click at [1031, 240] on input "1" at bounding box center [1050, 240] width 47 height 15
type input "13"
click at [1117, 274] on button "Update" at bounding box center [1120, 272] width 31 height 15
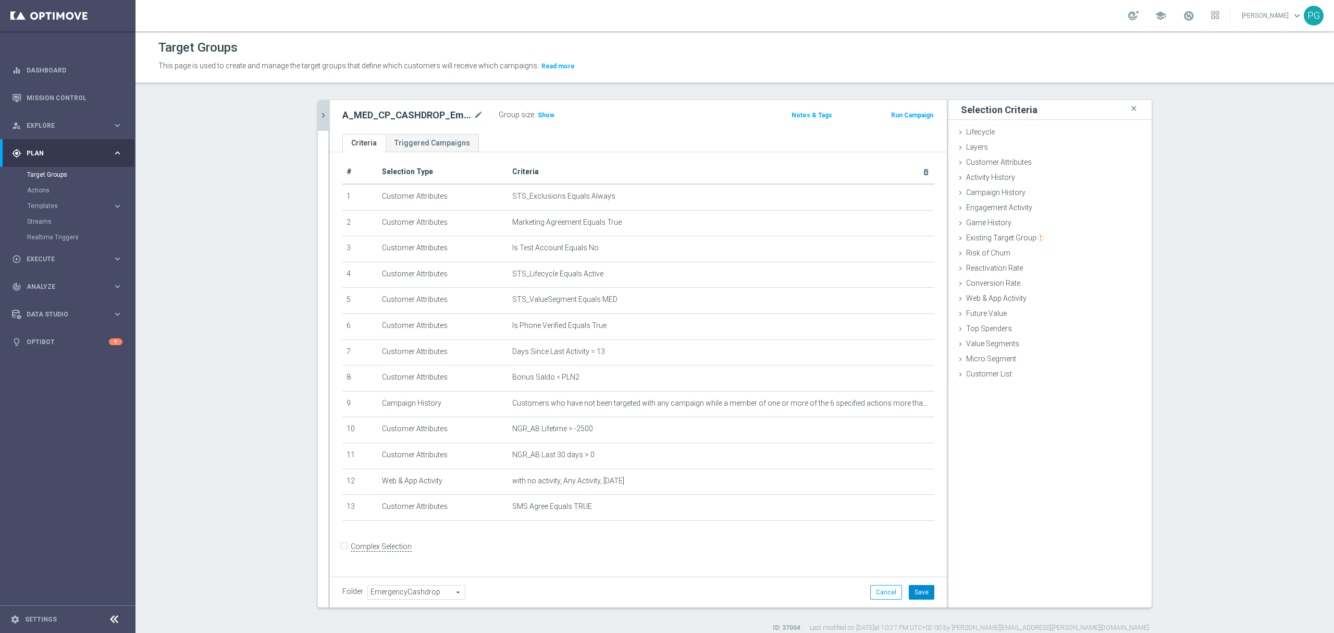
click at [926, 593] on button "Save" at bounding box center [922, 592] width 26 height 15
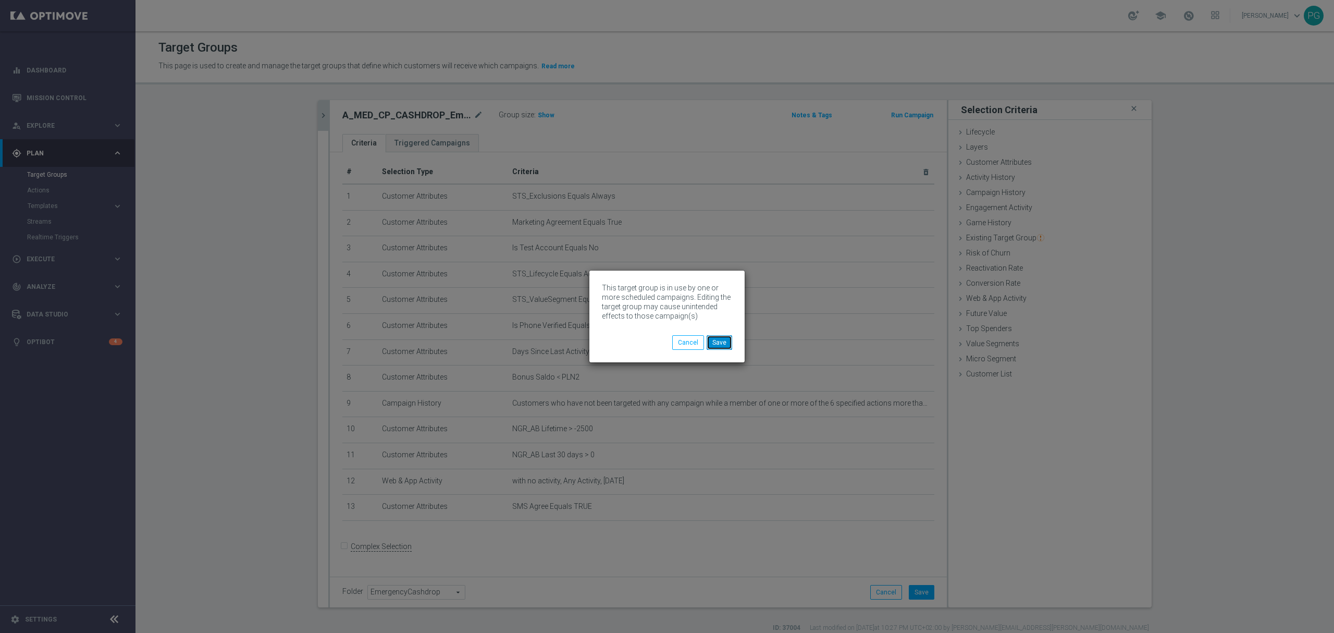
click at [722, 345] on button "Save" at bounding box center [720, 342] width 26 height 15
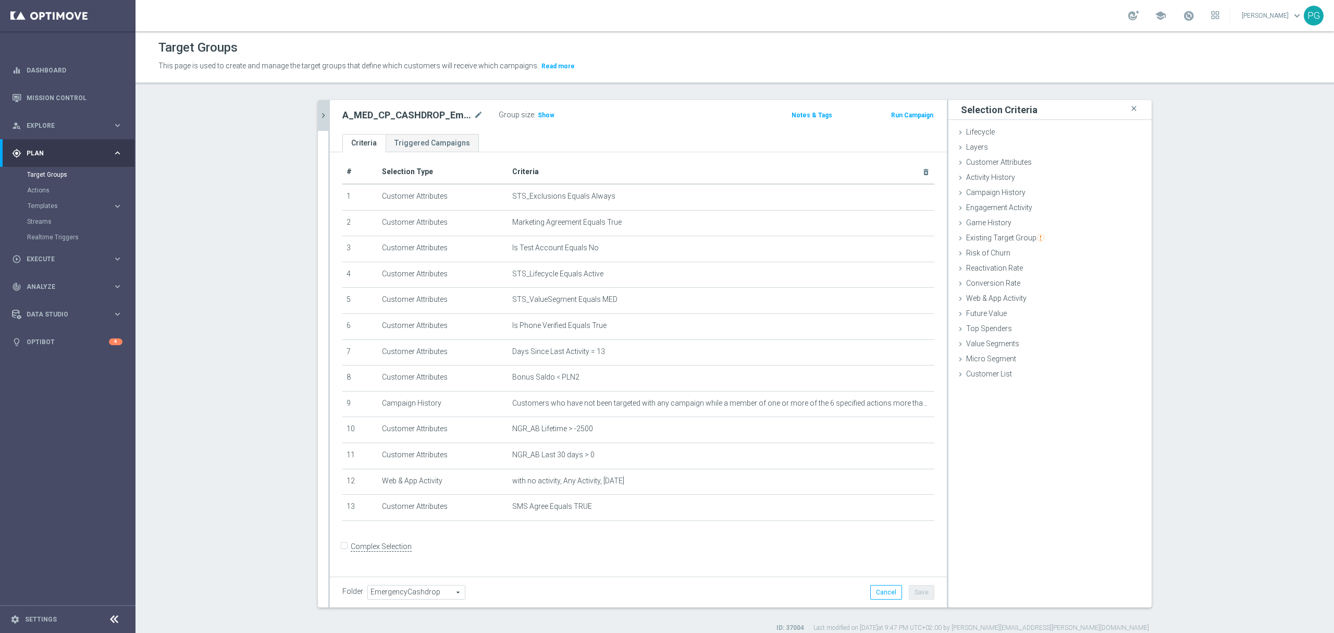
click at [318, 119] on icon "chevron_right" at bounding box center [323, 115] width 10 height 10
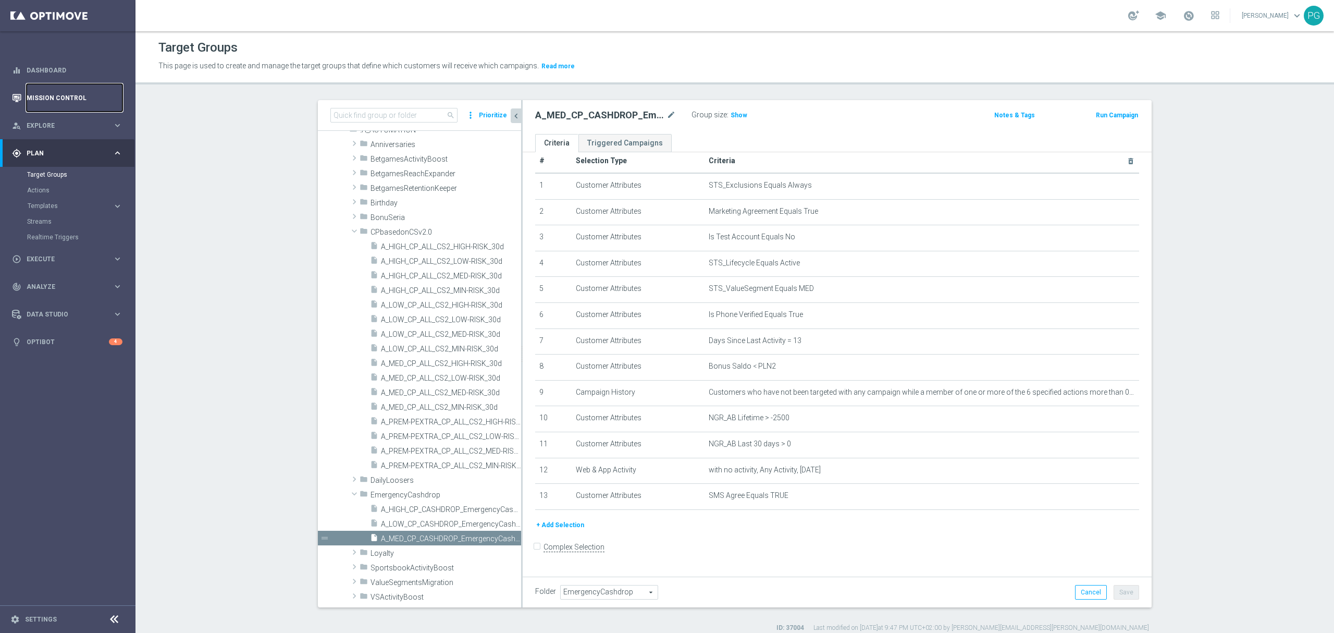
click at [73, 100] on link "Mission Control" at bounding box center [75, 98] width 96 height 28
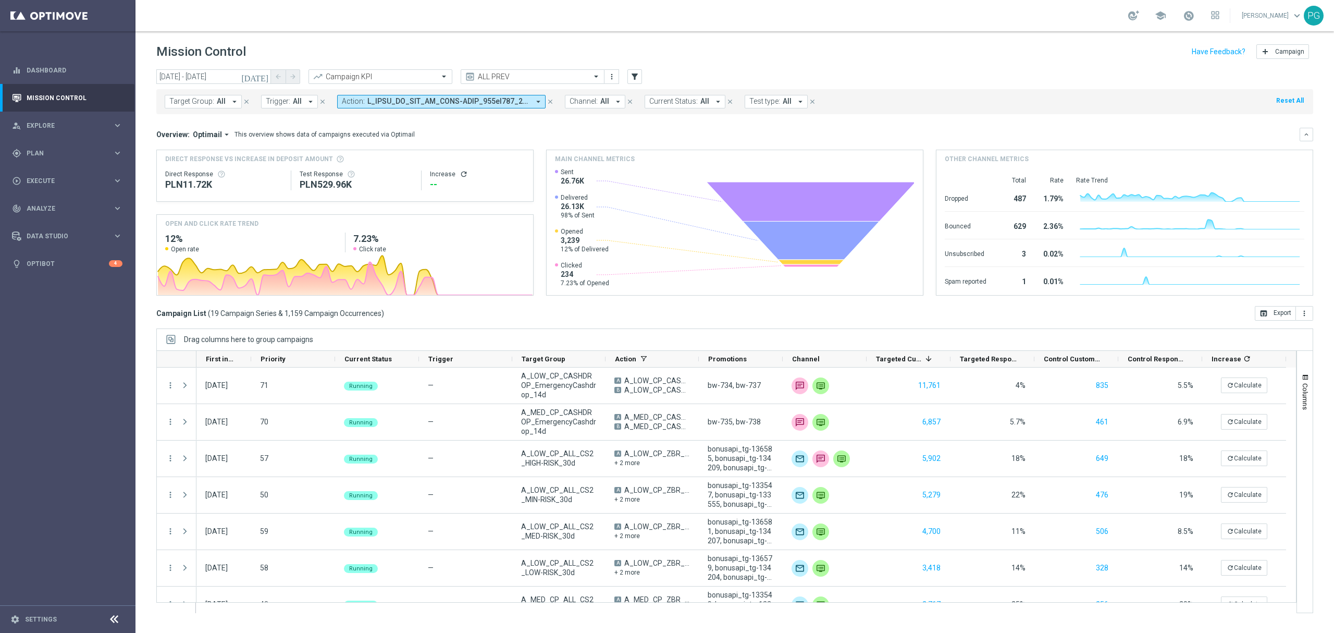
click at [196, 133] on span "Optimail" at bounding box center [207, 134] width 29 height 9
click at [211, 151] on div "Analysis" at bounding box center [202, 150] width 62 height 15
